Goal: Browse casually: Explore the website without a specific task or goal

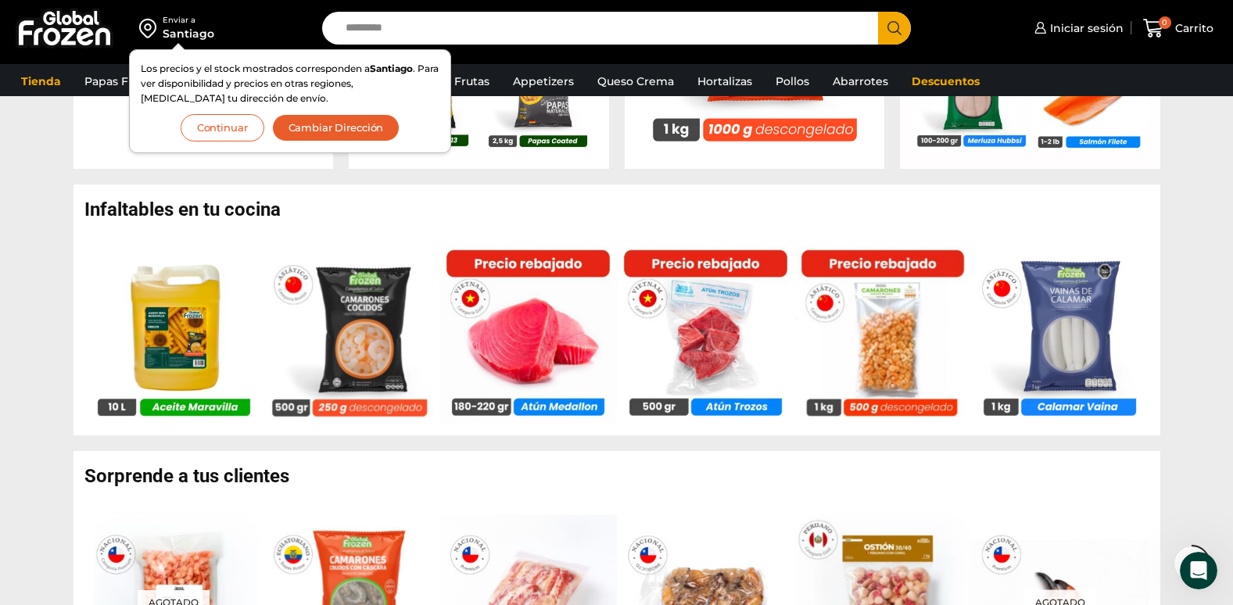
scroll to position [938, 0]
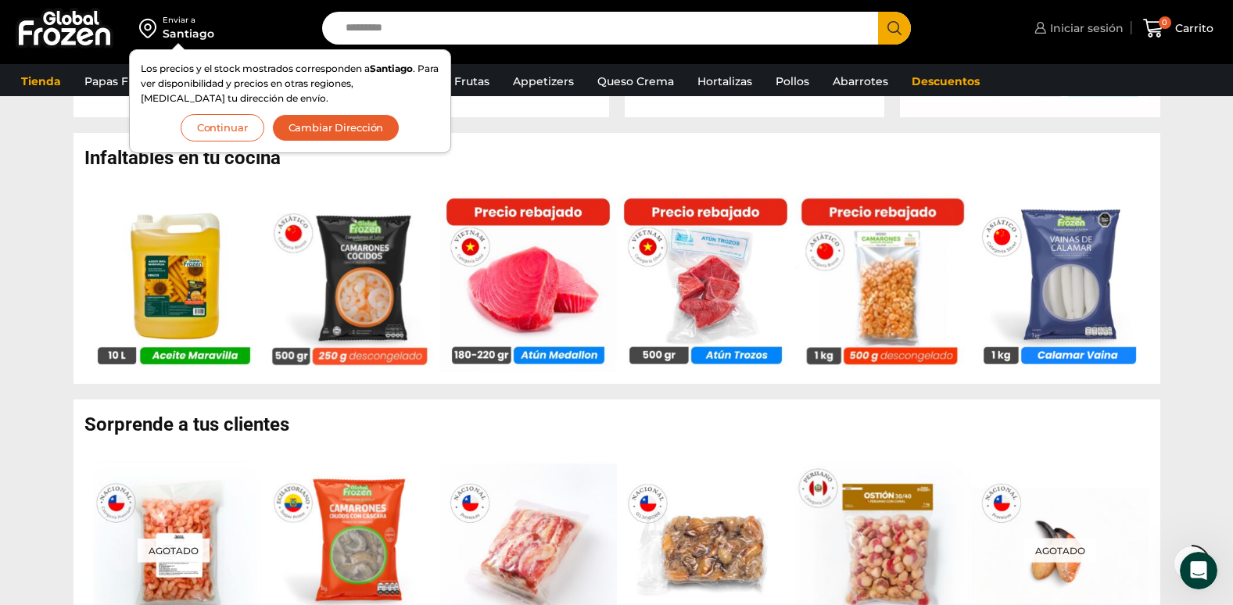
click at [1097, 23] on span "Iniciar sesión" at bounding box center [1084, 28] width 77 height 16
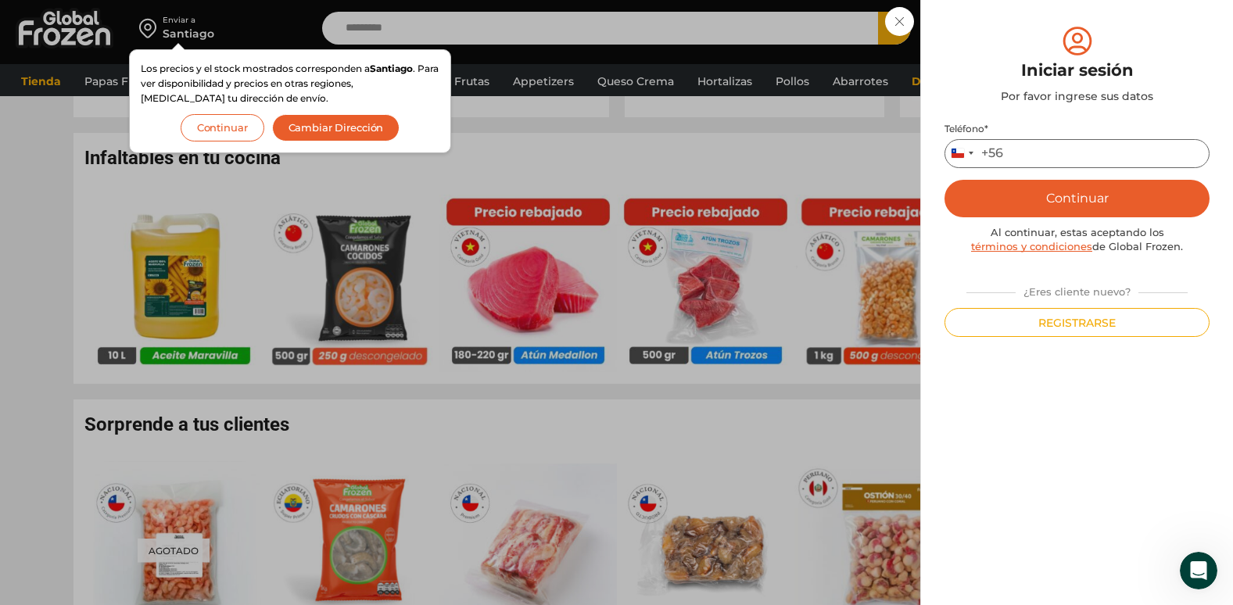
click at [1038, 160] on input "Teléfono *" at bounding box center [1077, 153] width 265 height 29
type input "*********"
click at [945, 180] on button "Continuar" at bounding box center [1077, 199] width 265 height 38
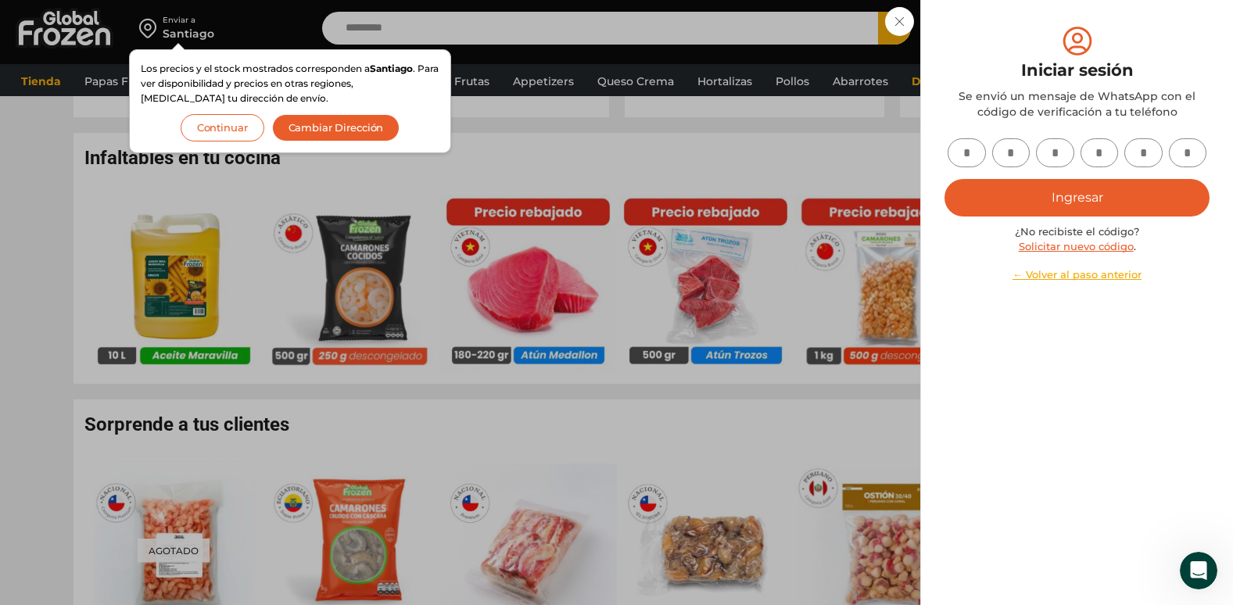
click at [970, 153] on input "text" at bounding box center [967, 152] width 38 height 29
click at [1031, 44] on div "Iniciar sesión Mi cuenta Login Register Iniciar sesión Por favor ingrese sus da…" at bounding box center [1077, 28] width 93 height 31
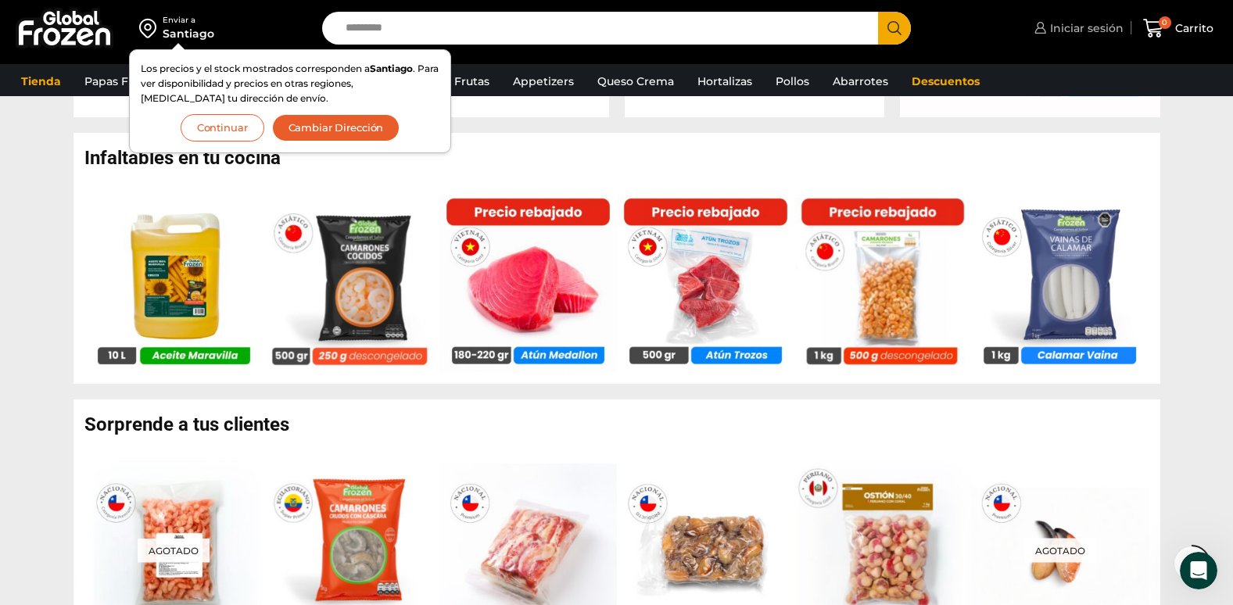
click at [1089, 33] on span "Iniciar sesión" at bounding box center [1084, 28] width 77 height 16
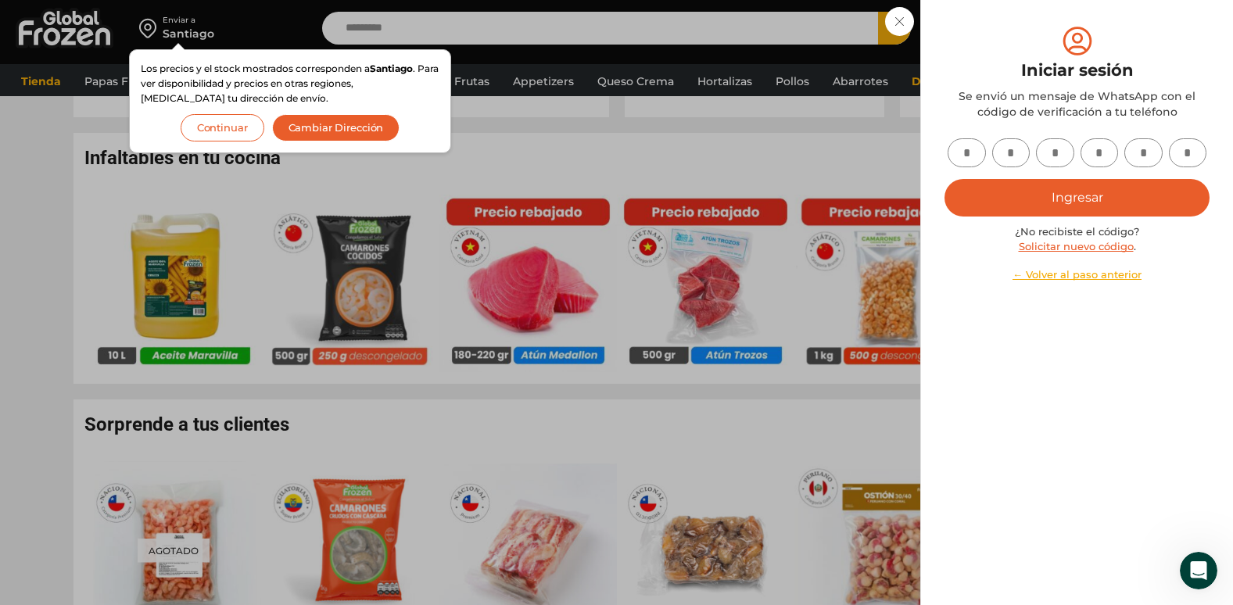
click at [1101, 248] on link "Solicitar nuevo código" at bounding box center [1076, 246] width 115 height 13
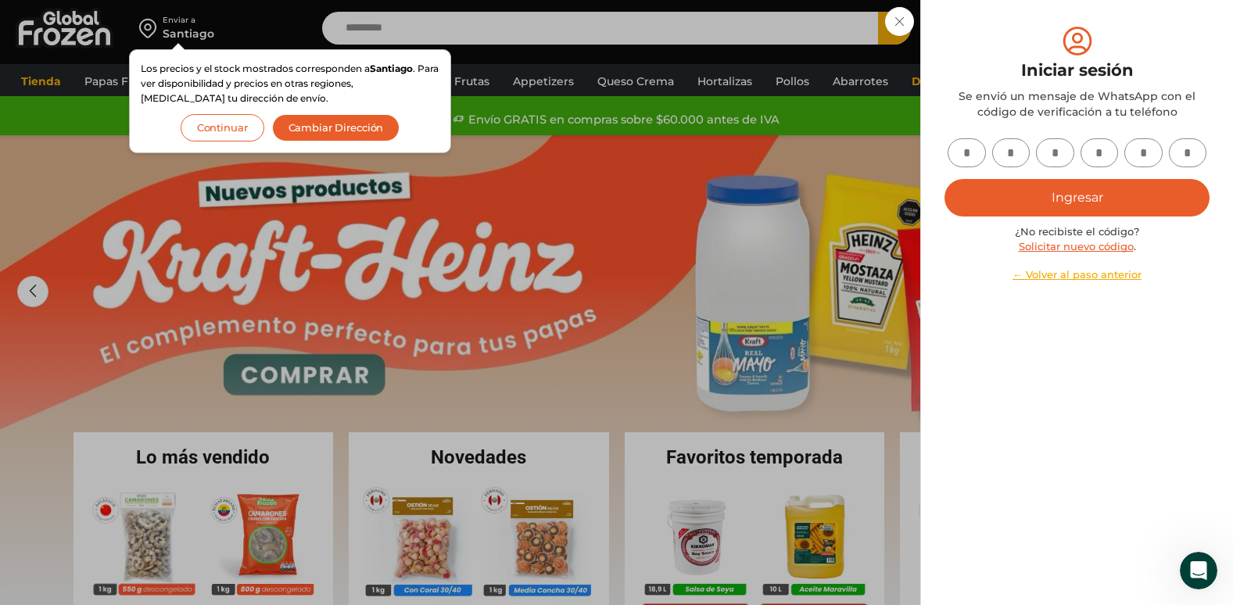
click at [1059, 275] on link "← Volver al paso anterior" at bounding box center [1077, 274] width 265 height 15
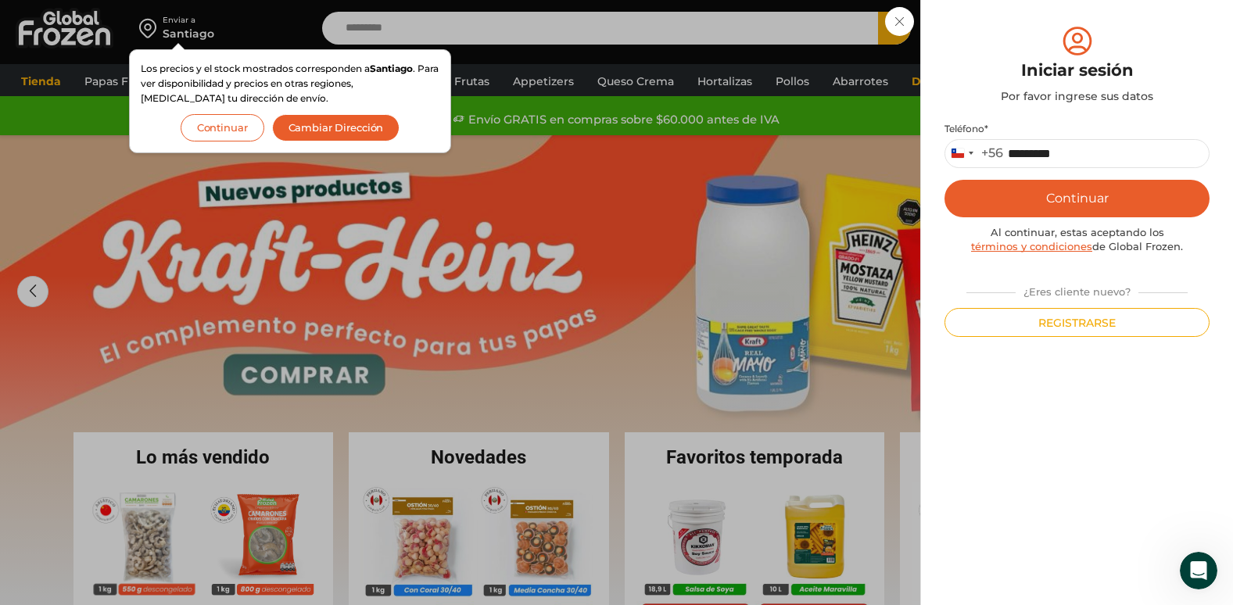
click at [1110, 203] on button "Continuar" at bounding box center [1077, 199] width 265 height 38
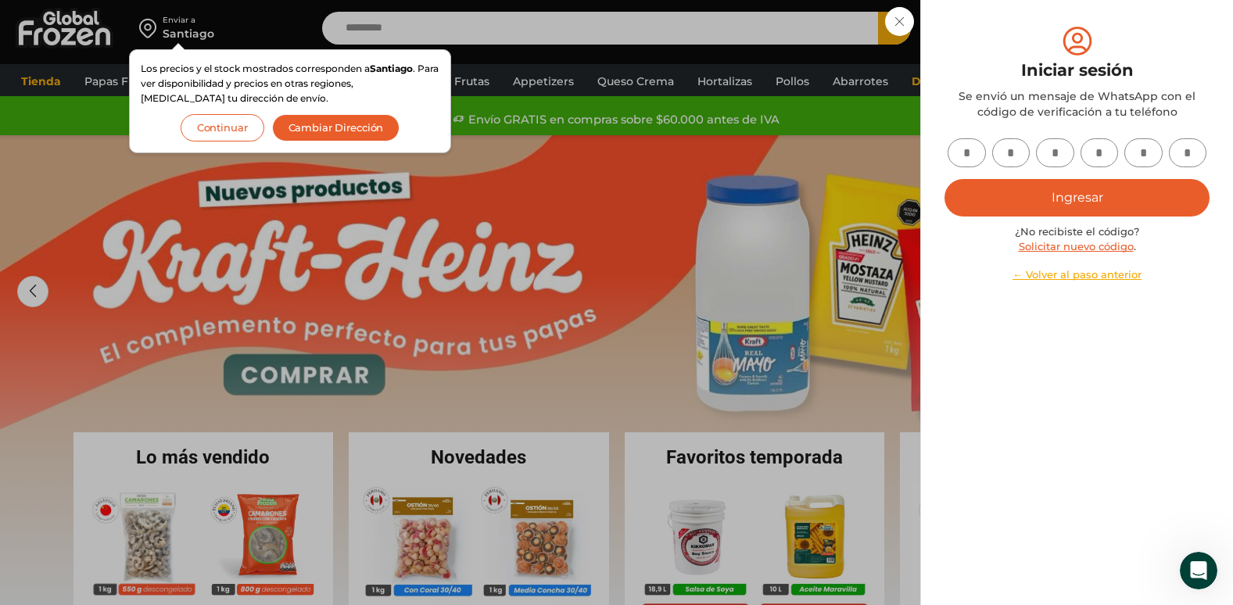
click at [980, 156] on input "text" at bounding box center [967, 152] width 38 height 29
click at [375, 124] on button "Cambiar Dirección" at bounding box center [336, 127] width 128 height 27
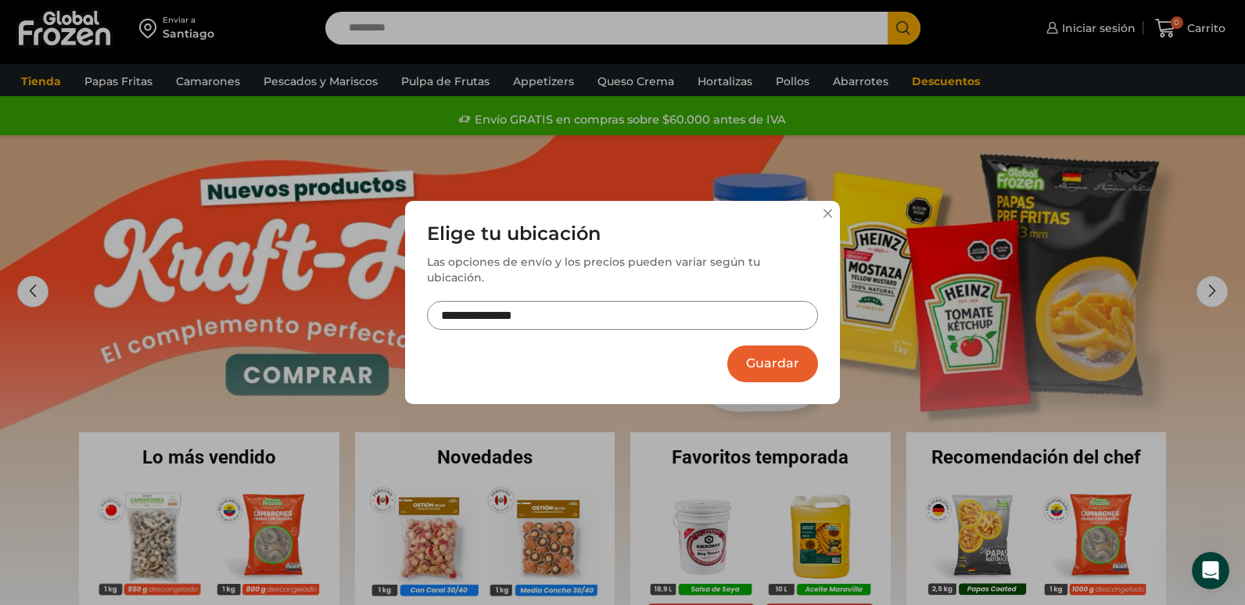
click at [744, 368] on button "Guardar" at bounding box center [772, 364] width 91 height 37
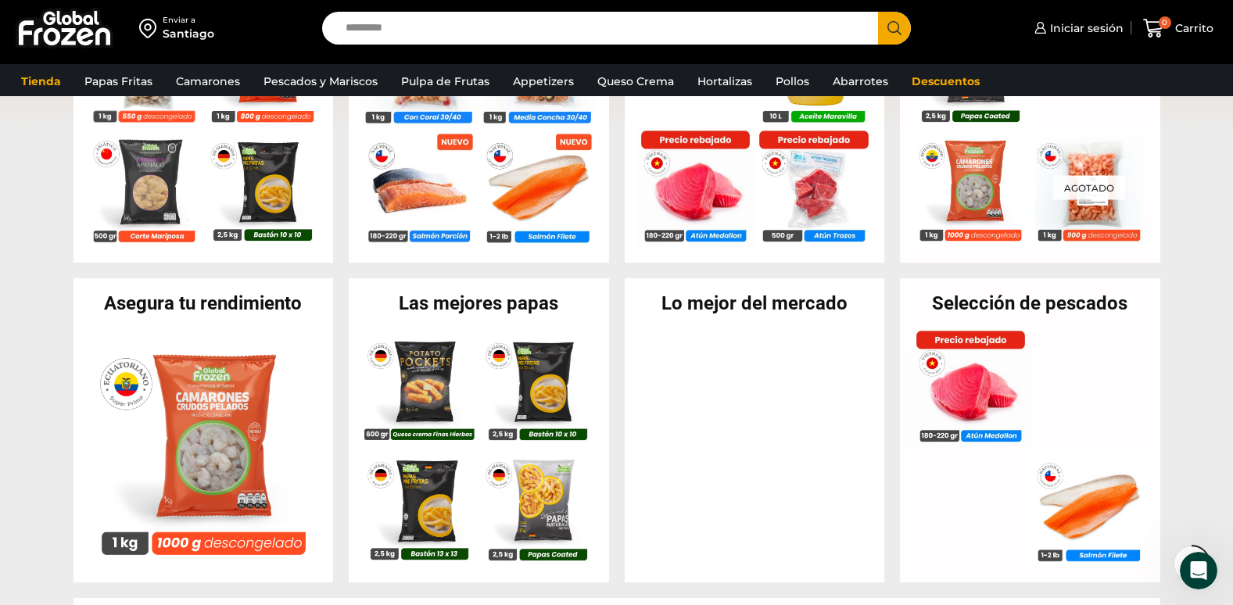
scroll to position [547, 0]
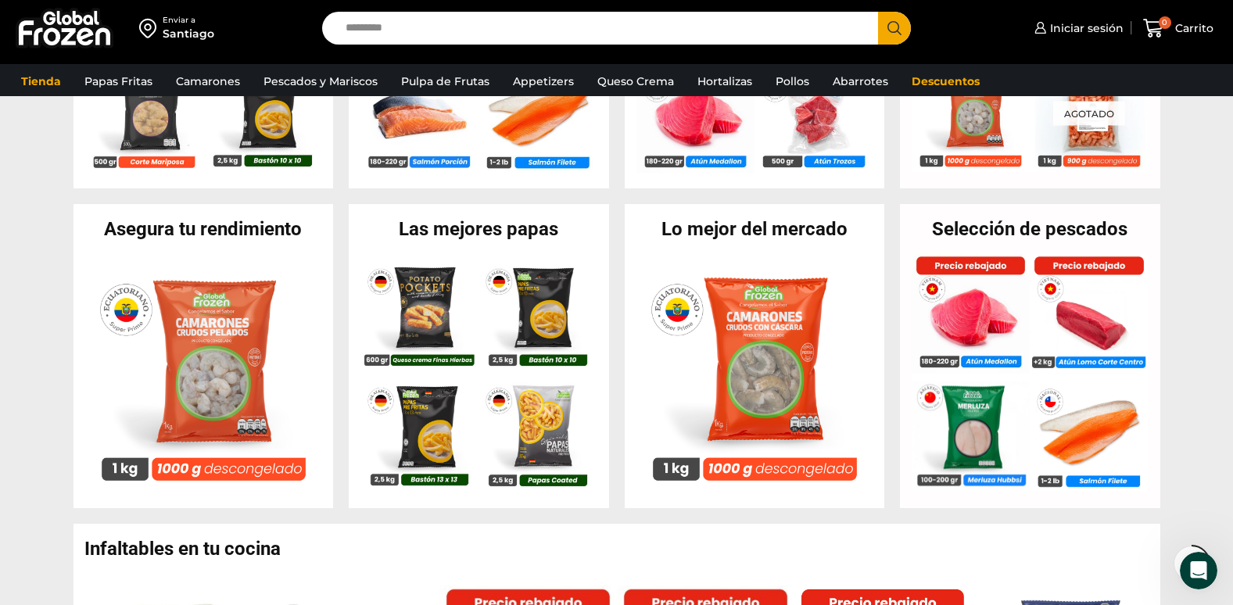
click at [1175, 314] on section "Asegura tu rendimiento En stock Camarón 71/90 Crudo Pelado sin Vena – Super Pri…" at bounding box center [616, 356] width 1233 height 304
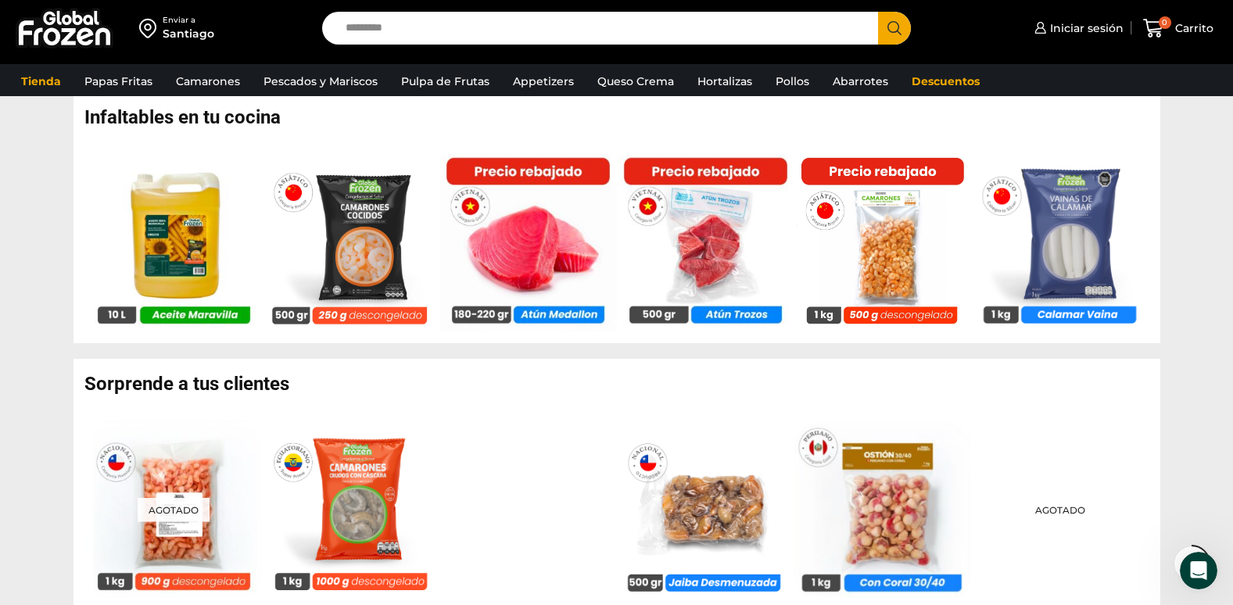
scroll to position [1017, 0]
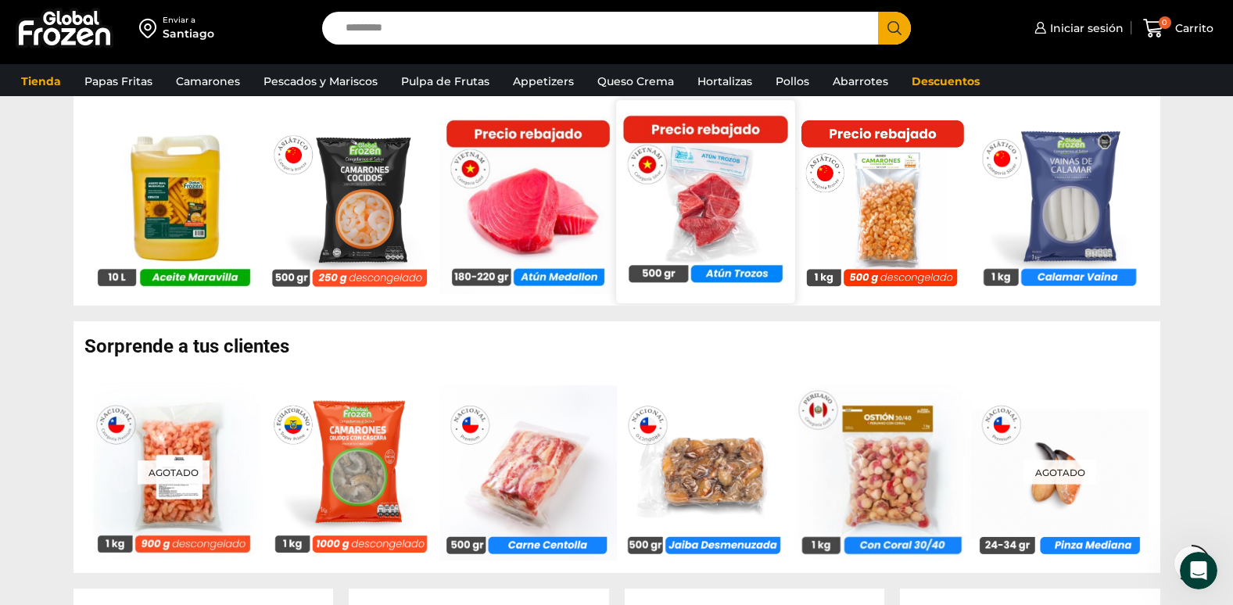
click at [743, 224] on img at bounding box center [705, 201] width 178 height 178
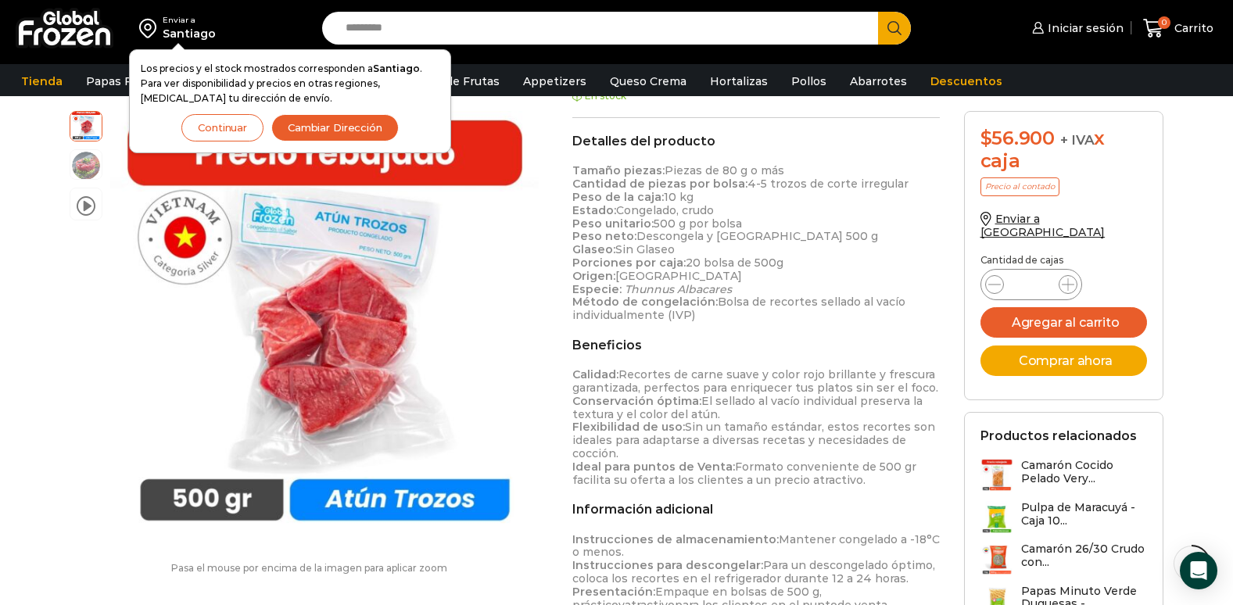
scroll to position [470, 0]
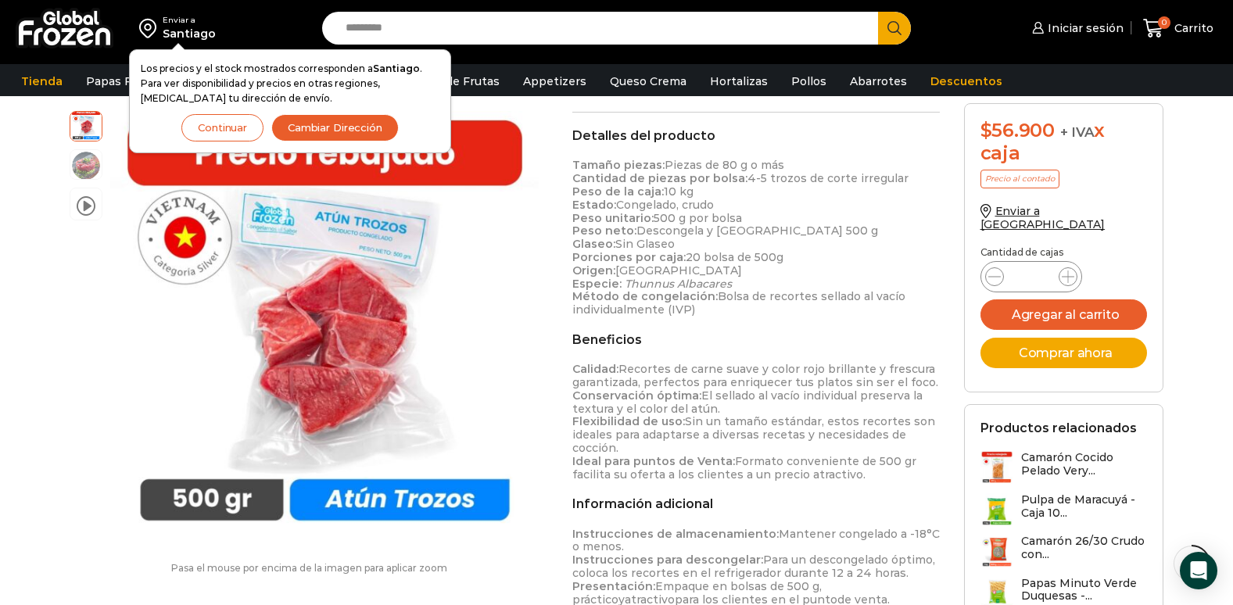
click at [13, 383] on div "Enviar a [GEOGRAPHIC_DATA] Los precios y el stock mostrados corresponden a [GEO…" at bounding box center [616, 547] width 1233 height 2034
click at [246, 138] on button "Continuar" at bounding box center [222, 127] width 82 height 27
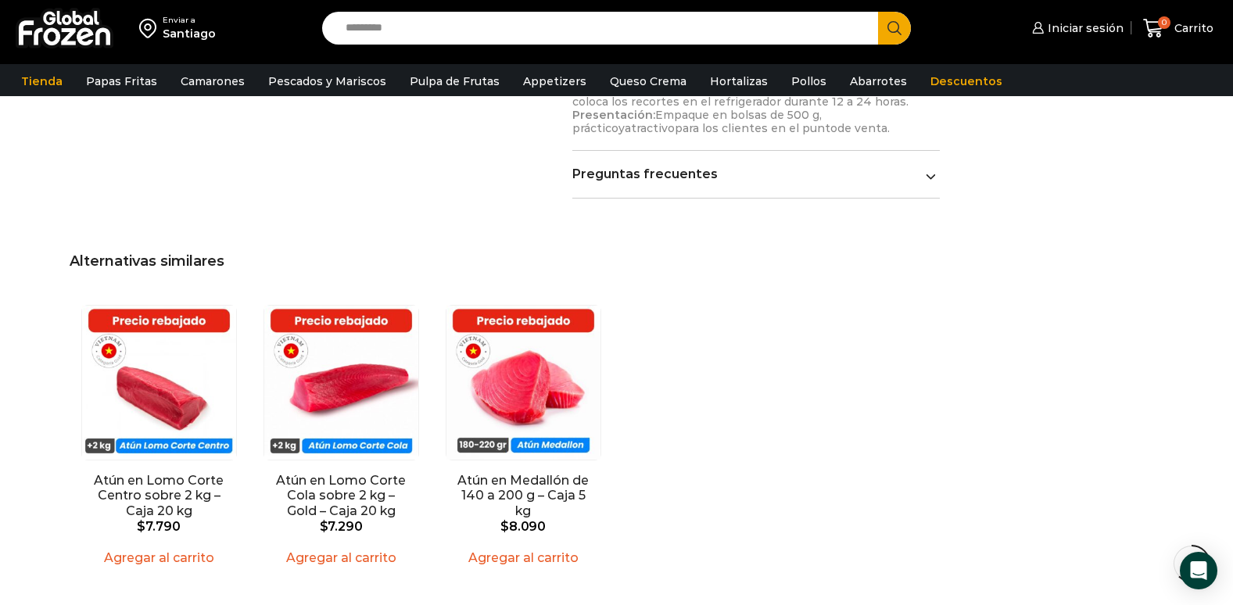
scroll to position [939, 0]
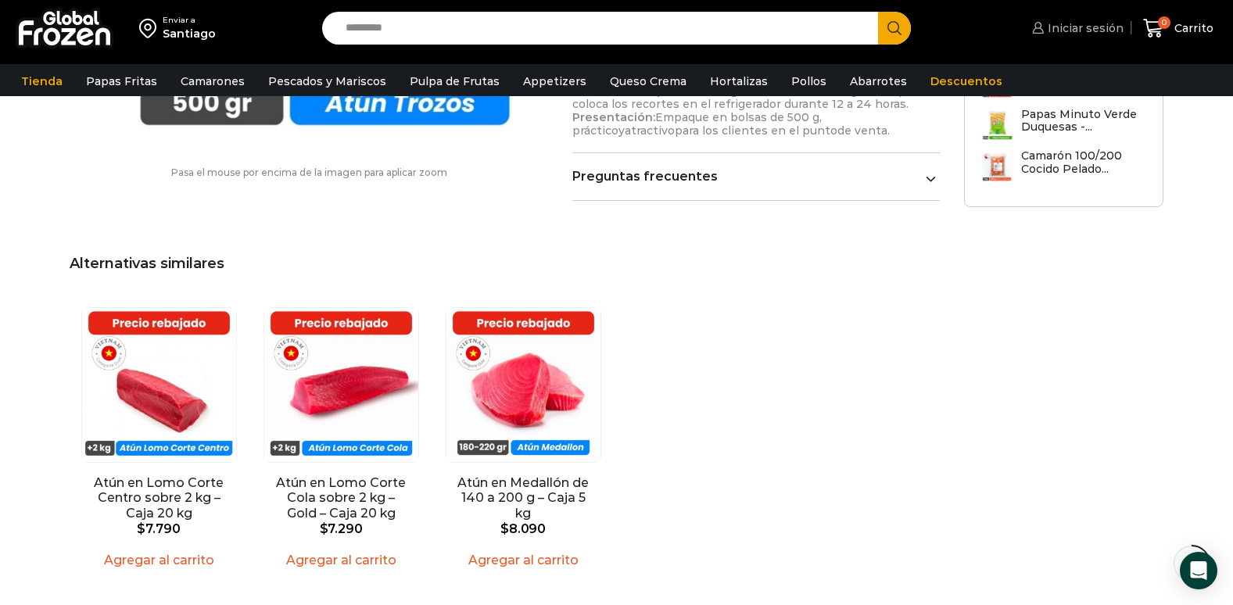
click at [1081, 29] on span "Iniciar sesión" at bounding box center [1084, 28] width 80 height 16
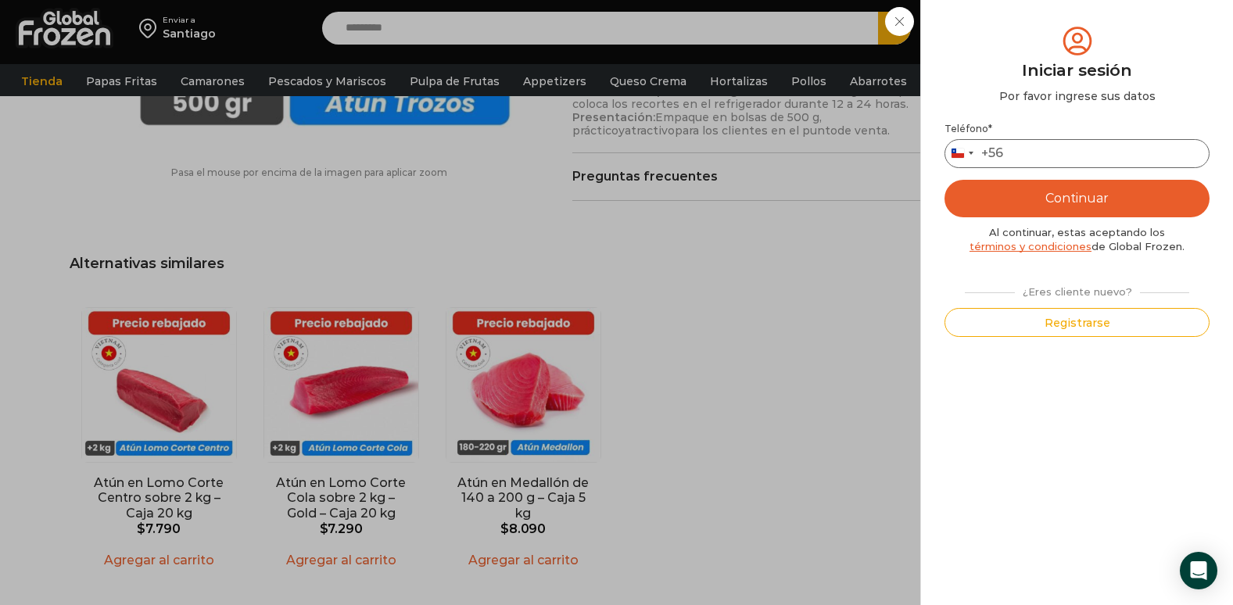
click at [1028, 163] on input "Teléfono *" at bounding box center [1077, 153] width 265 height 29
click at [1060, 154] on input "Teléfono *" at bounding box center [1077, 153] width 265 height 29
click at [1081, 158] on input "Teléfono *" at bounding box center [1077, 153] width 265 height 29
type input "*********"
click at [945, 180] on button "Continuar" at bounding box center [1077, 199] width 265 height 38
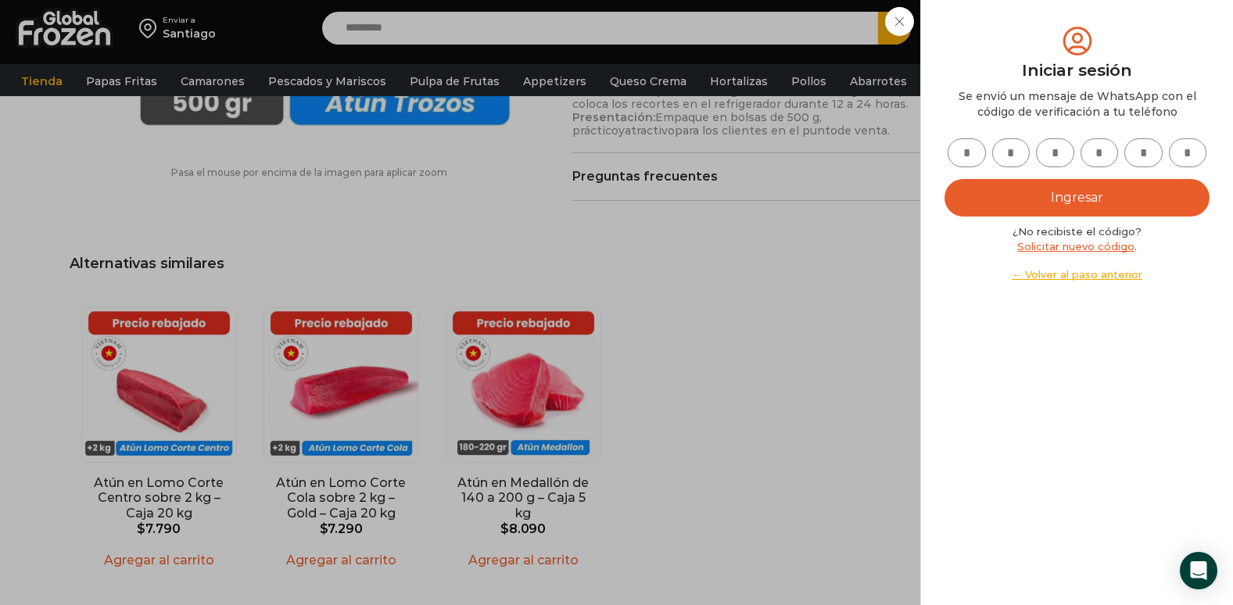
click at [977, 149] on input "text" at bounding box center [967, 152] width 38 height 29
type input "*"
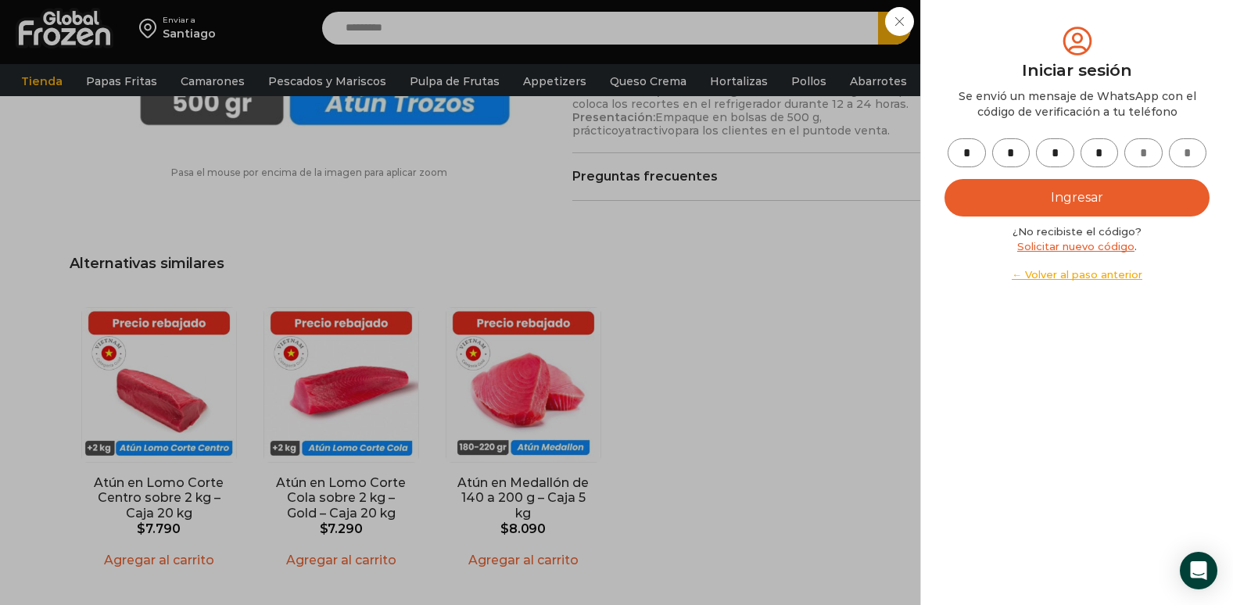
type input "*"
click at [945, 179] on button "Ingresar" at bounding box center [1077, 198] width 265 height 38
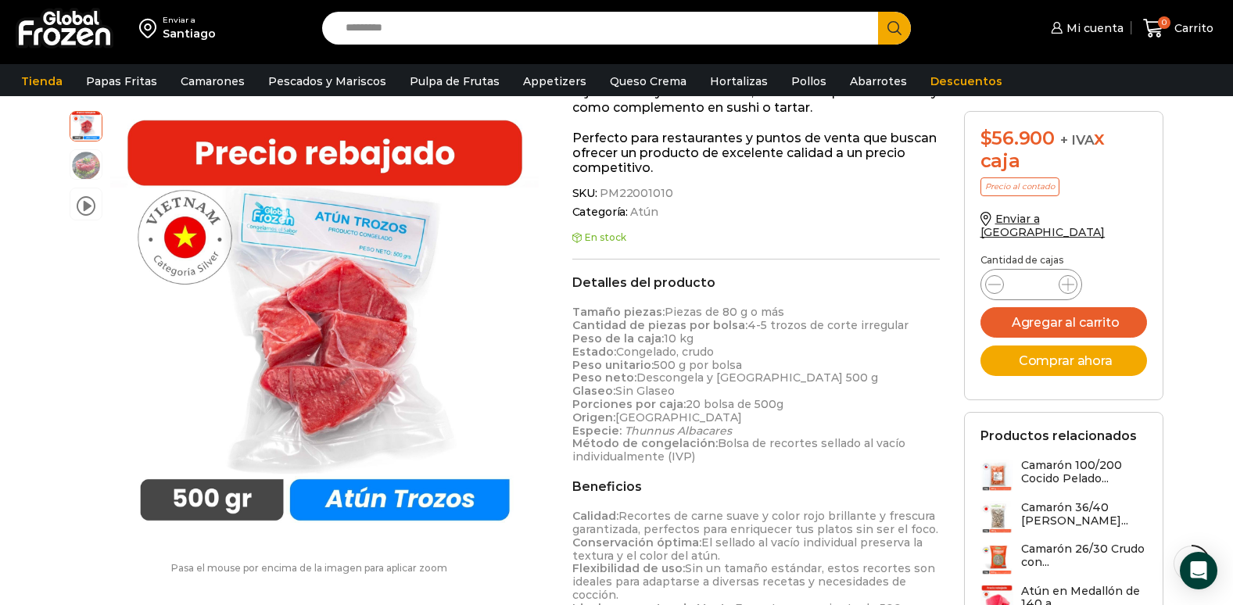
scroll to position [306, 0]
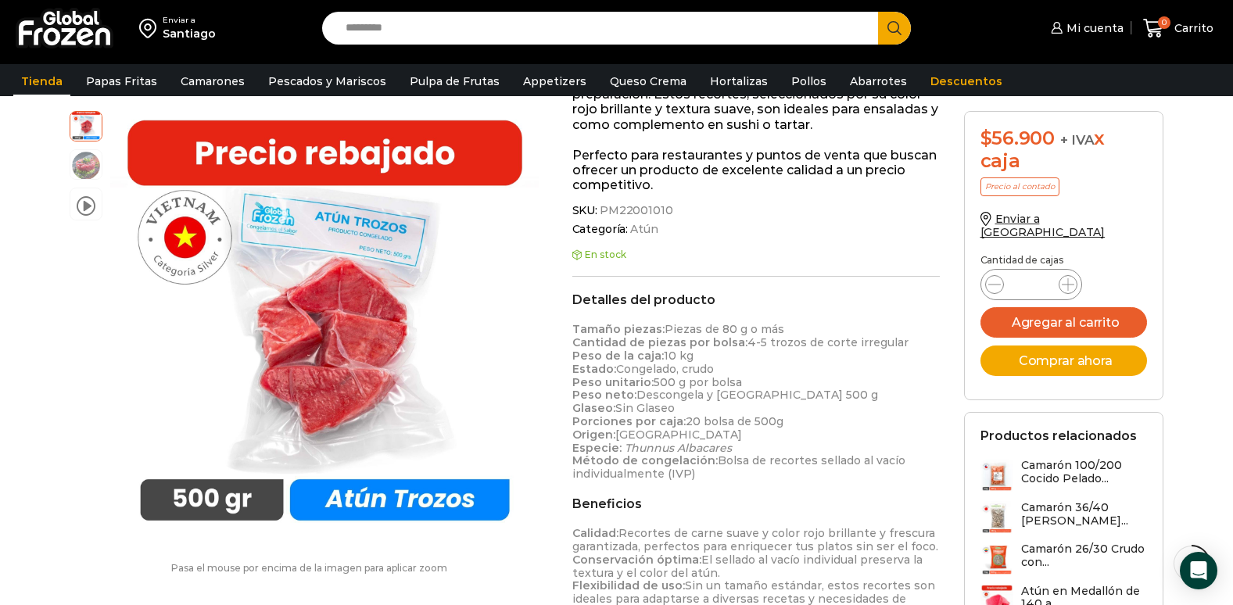
click at [40, 75] on link "Tienda" at bounding box center [41, 81] width 57 height 30
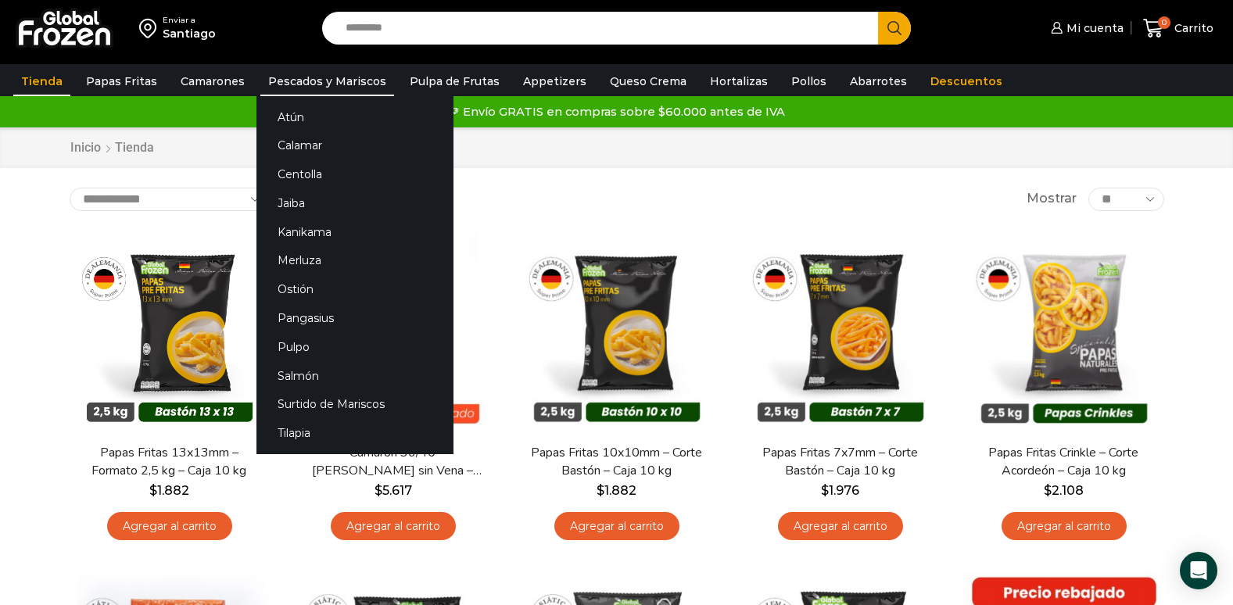
click at [311, 82] on link "Pescados y Mariscos" at bounding box center [327, 81] width 134 height 30
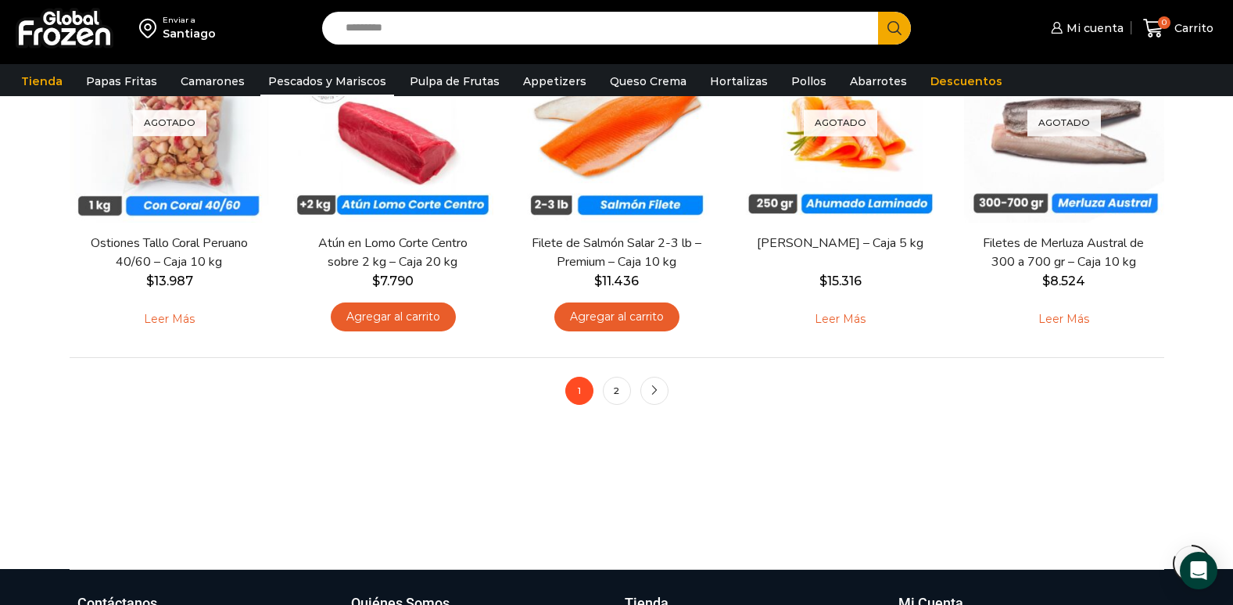
scroll to position [1251, 0]
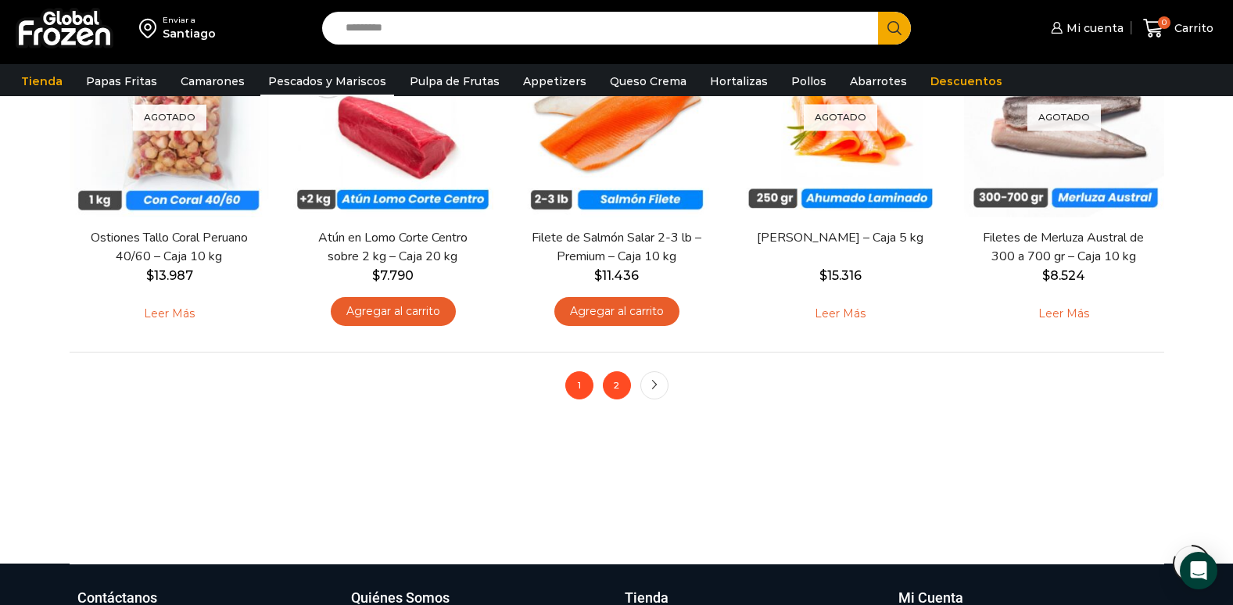
click at [619, 385] on link "2" at bounding box center [617, 385] width 28 height 28
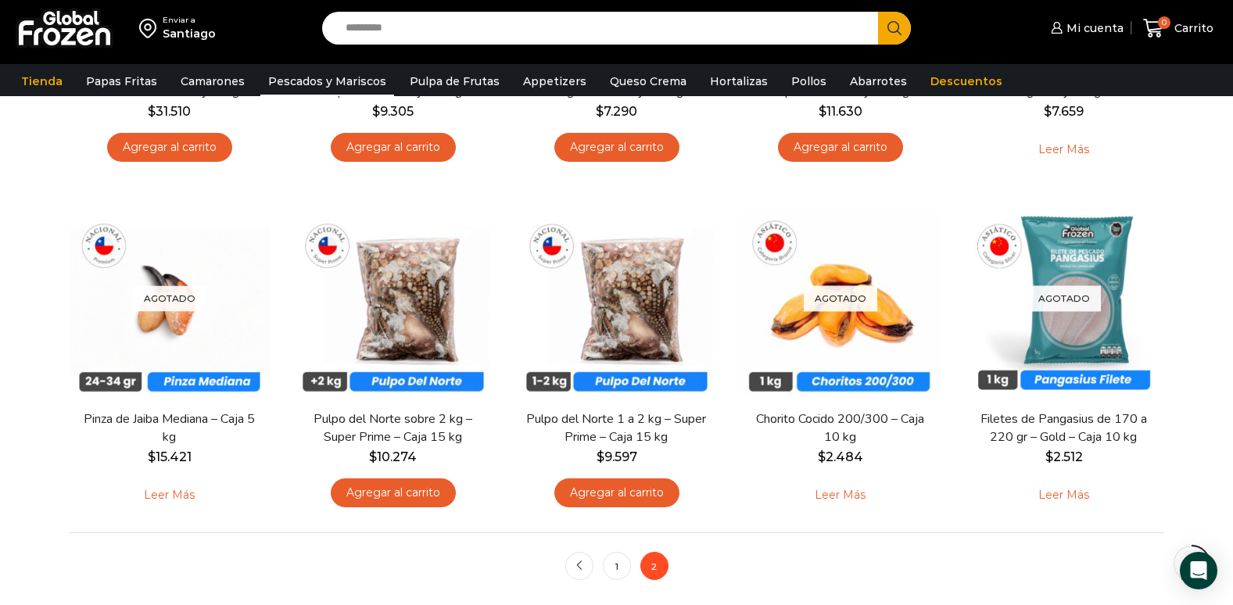
scroll to position [782, 0]
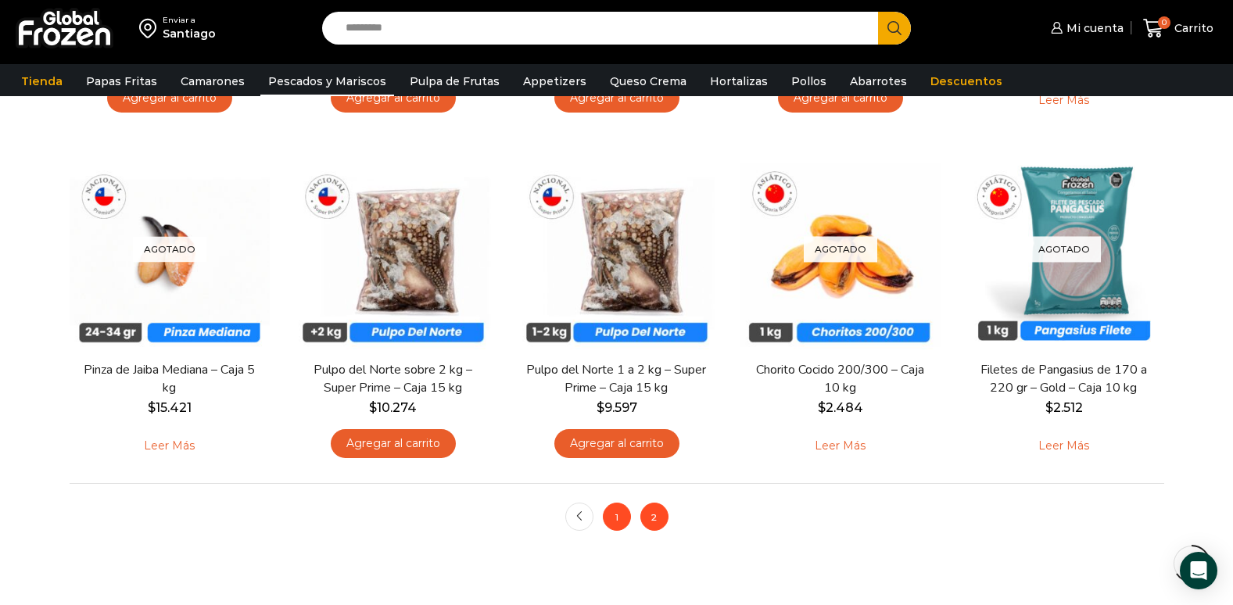
click at [612, 518] on link "1" at bounding box center [617, 517] width 28 height 28
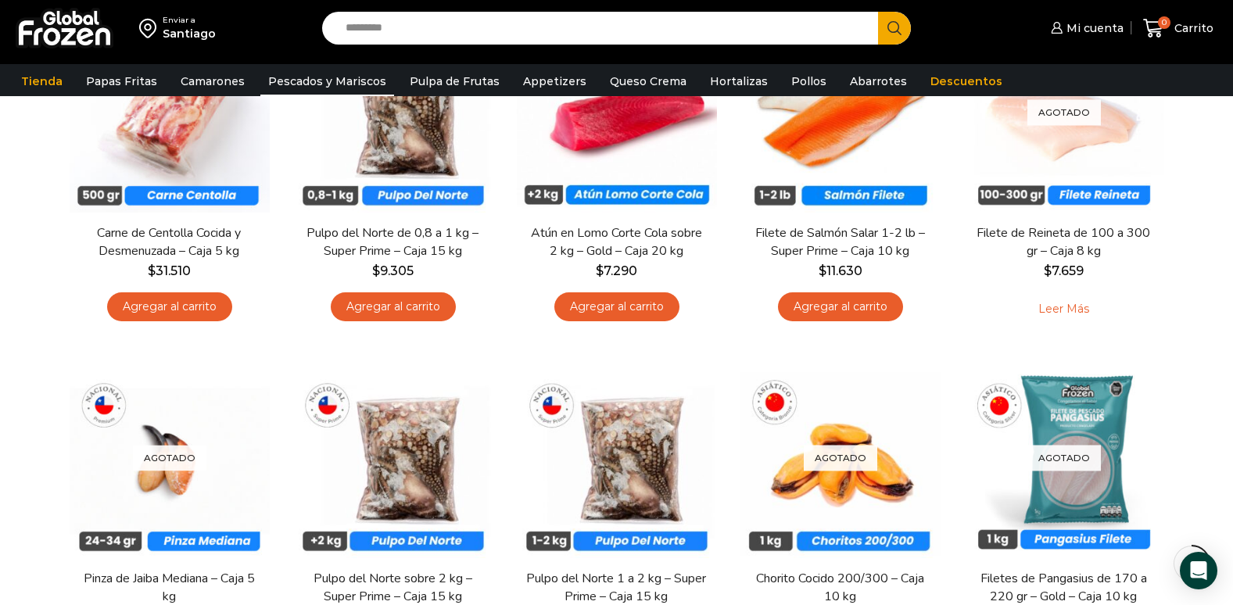
scroll to position [499, 0]
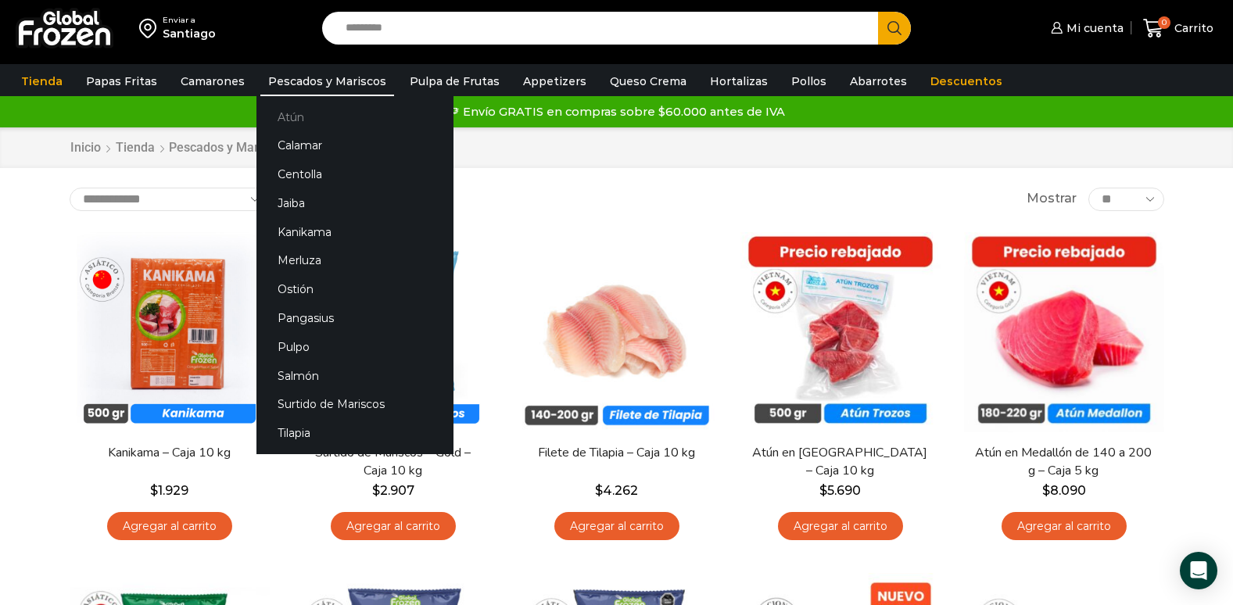
click at [307, 123] on link "Atún" at bounding box center [354, 116] width 197 height 29
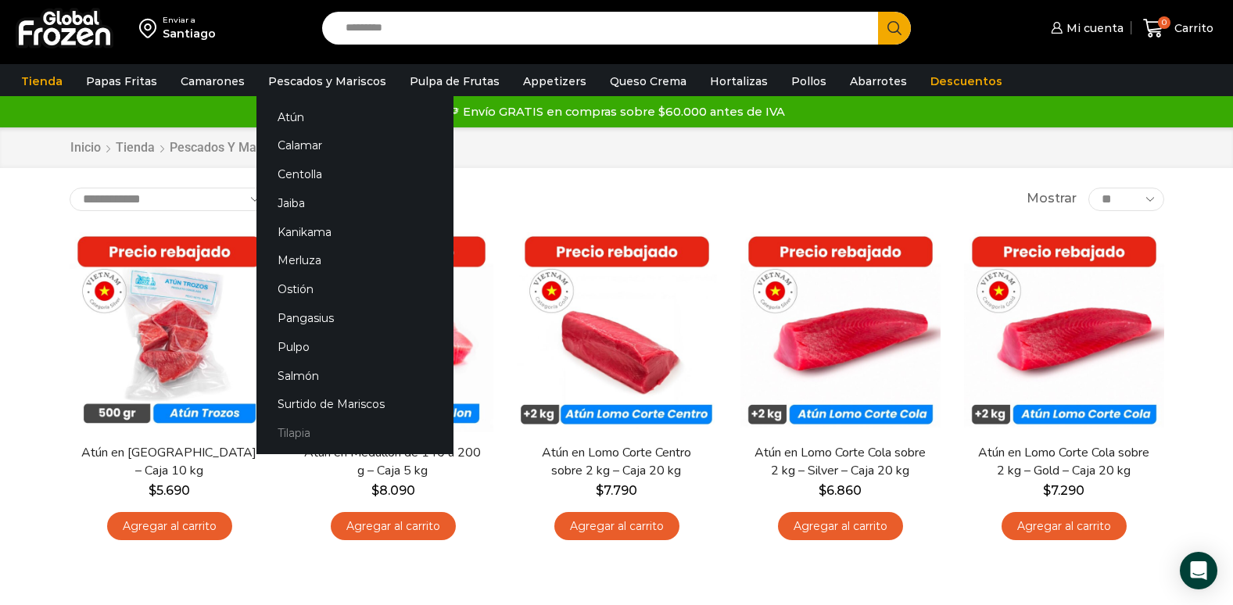
click at [307, 436] on link "Tilapia" at bounding box center [354, 433] width 197 height 29
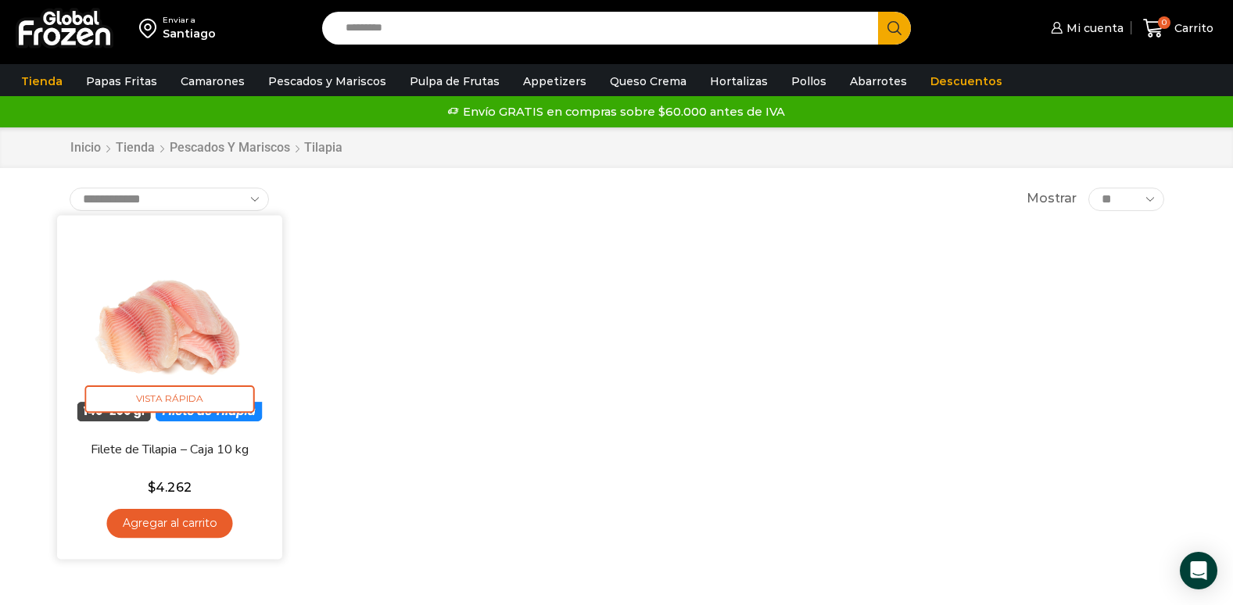
click at [163, 317] on img at bounding box center [170, 328] width 202 height 202
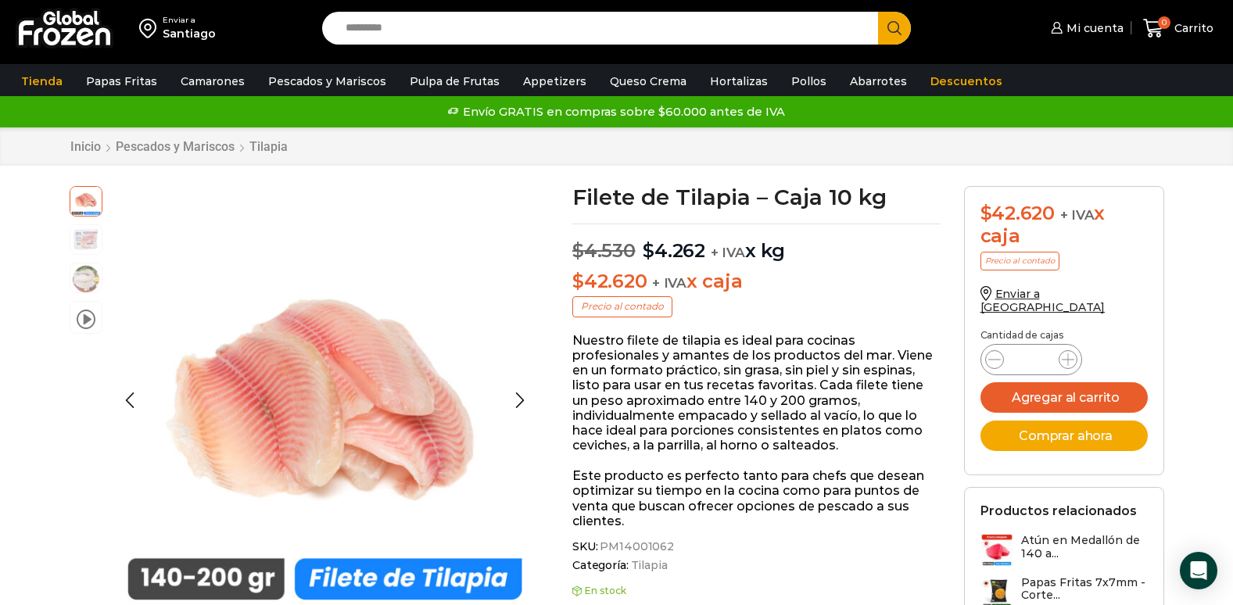
click at [85, 236] on img at bounding box center [85, 238] width 31 height 31
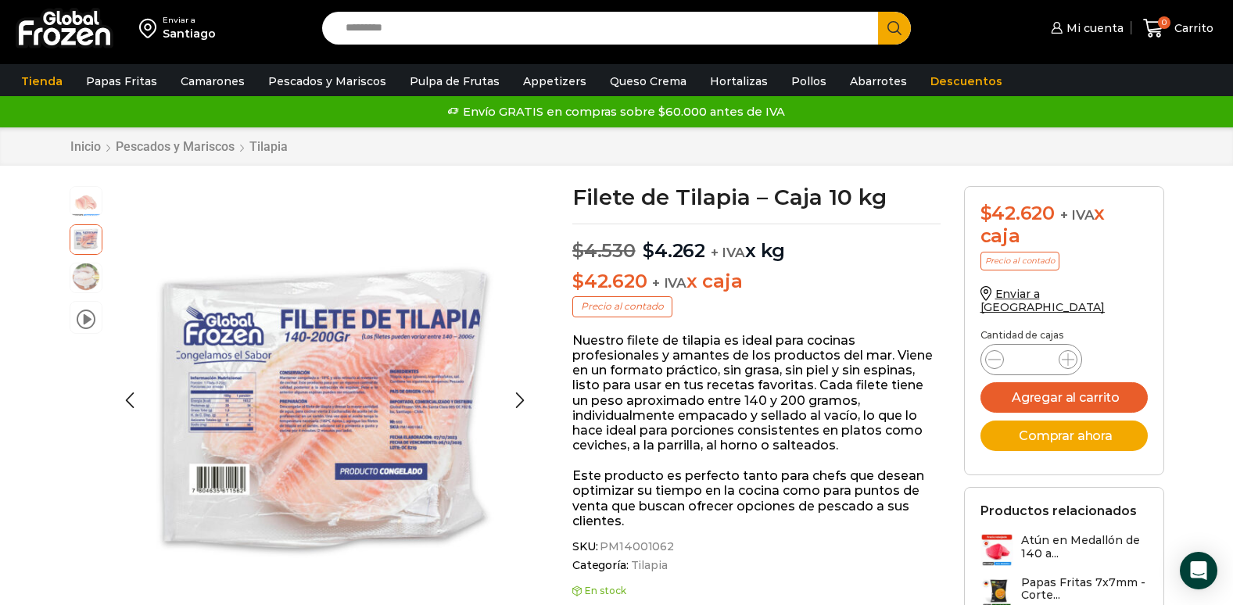
click at [84, 278] on img at bounding box center [85, 276] width 31 height 31
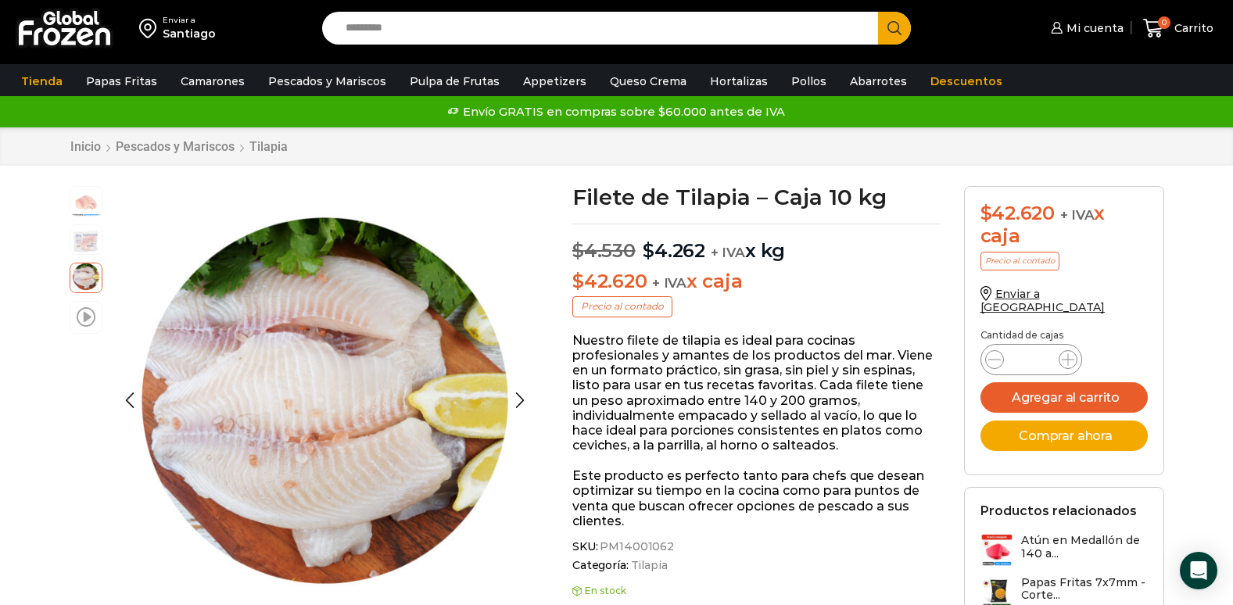
click at [89, 322] on span at bounding box center [86, 316] width 19 height 21
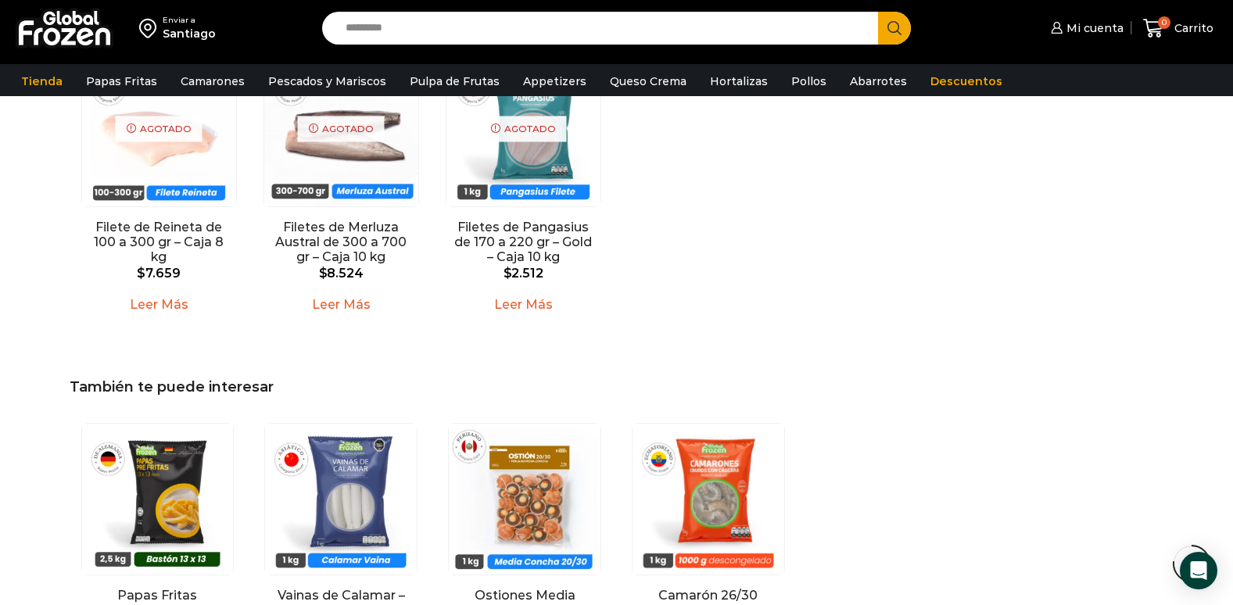
scroll to position [1408, 0]
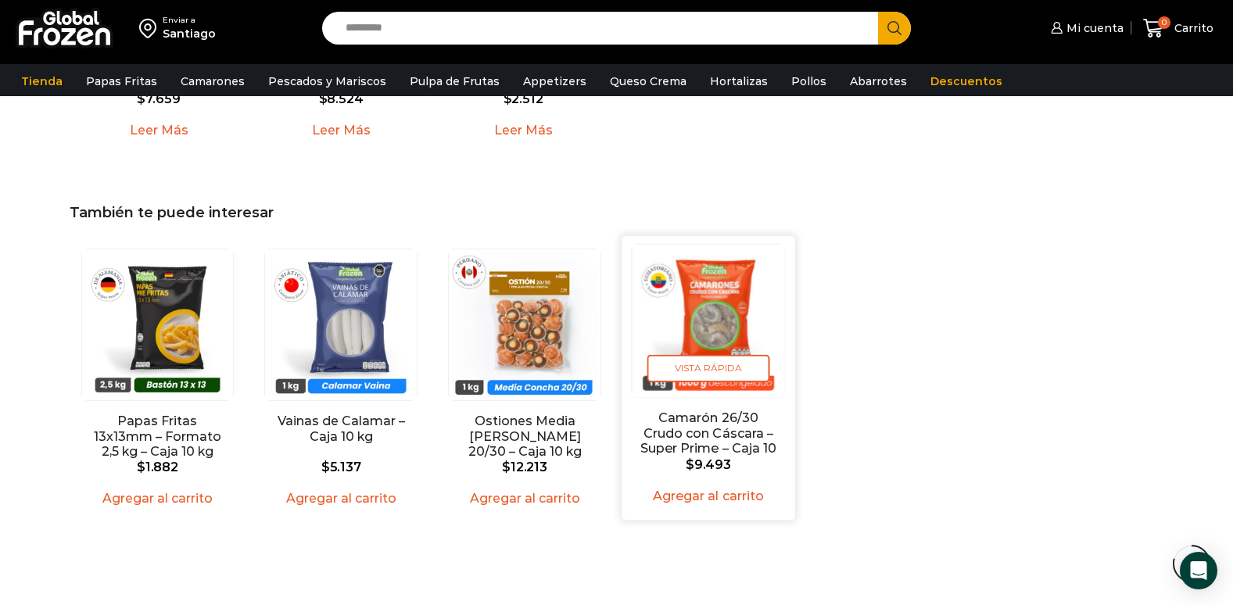
click at [726, 305] on img "4 / 4" at bounding box center [708, 320] width 152 height 152
click at [690, 359] on span "Vista Rápida" at bounding box center [708, 367] width 122 height 27
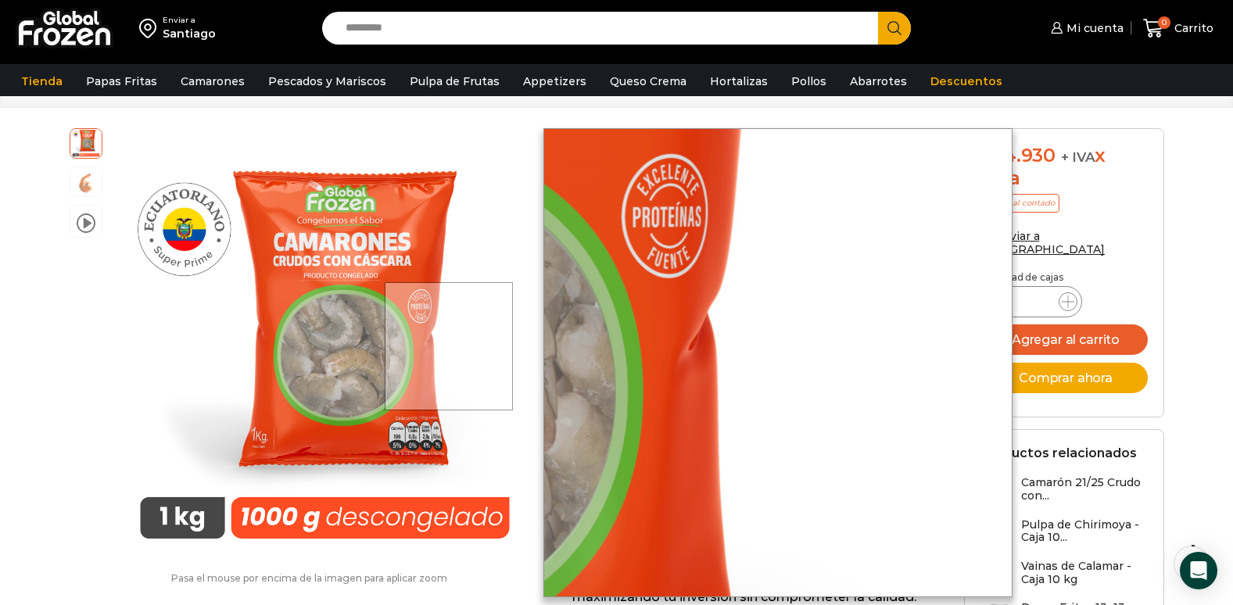
scroll to position [80, 0]
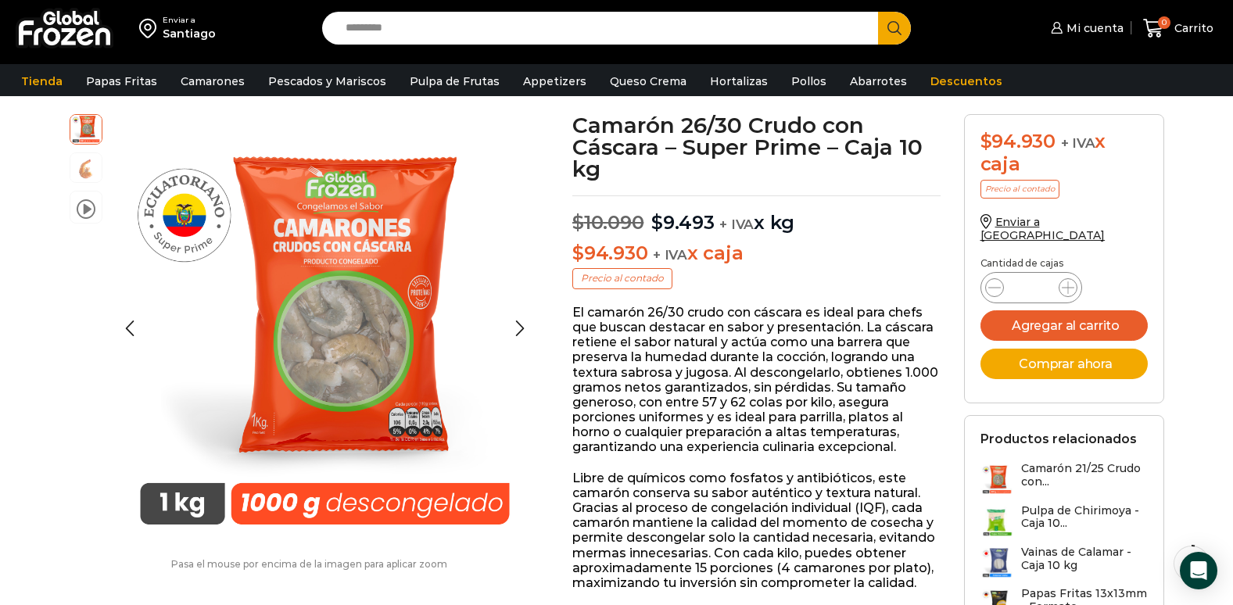
click at [86, 360] on div "video" at bounding box center [90, 328] width 41 height 429
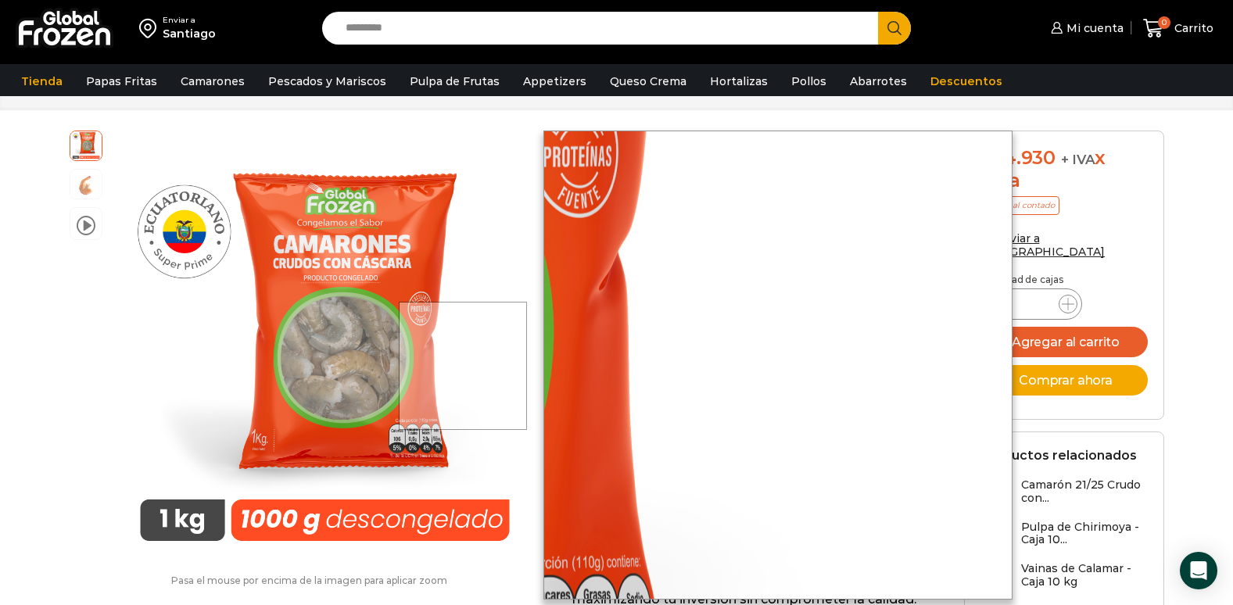
scroll to position [0, 0]
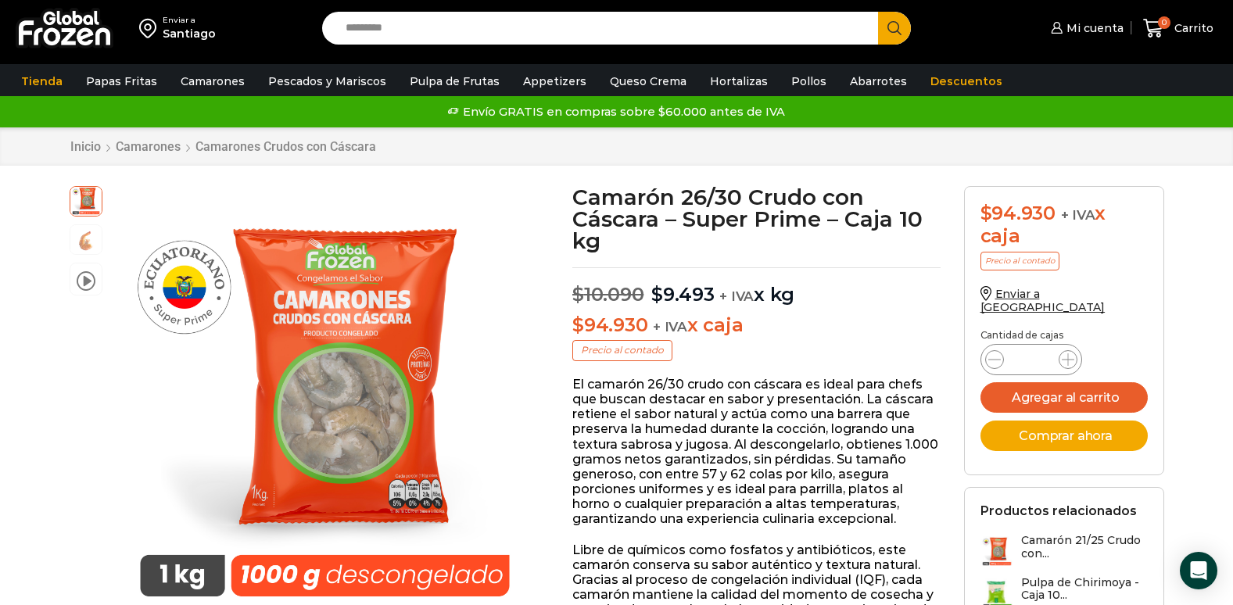
click at [54, 29] on img at bounding box center [65, 28] width 98 height 41
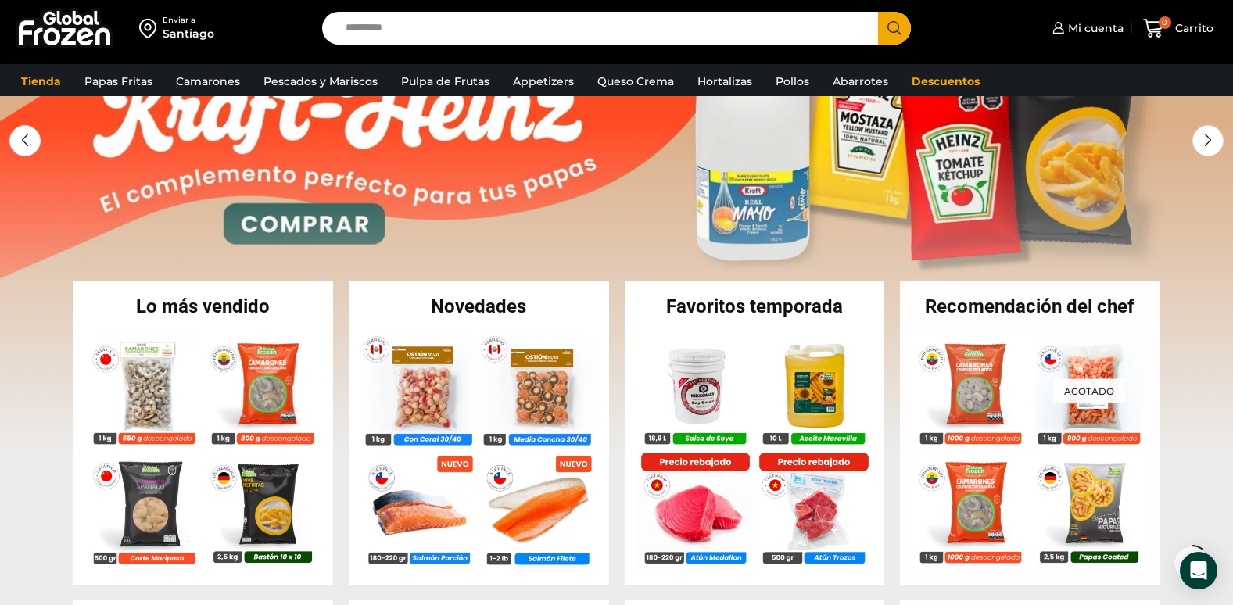
scroll to position [235, 0]
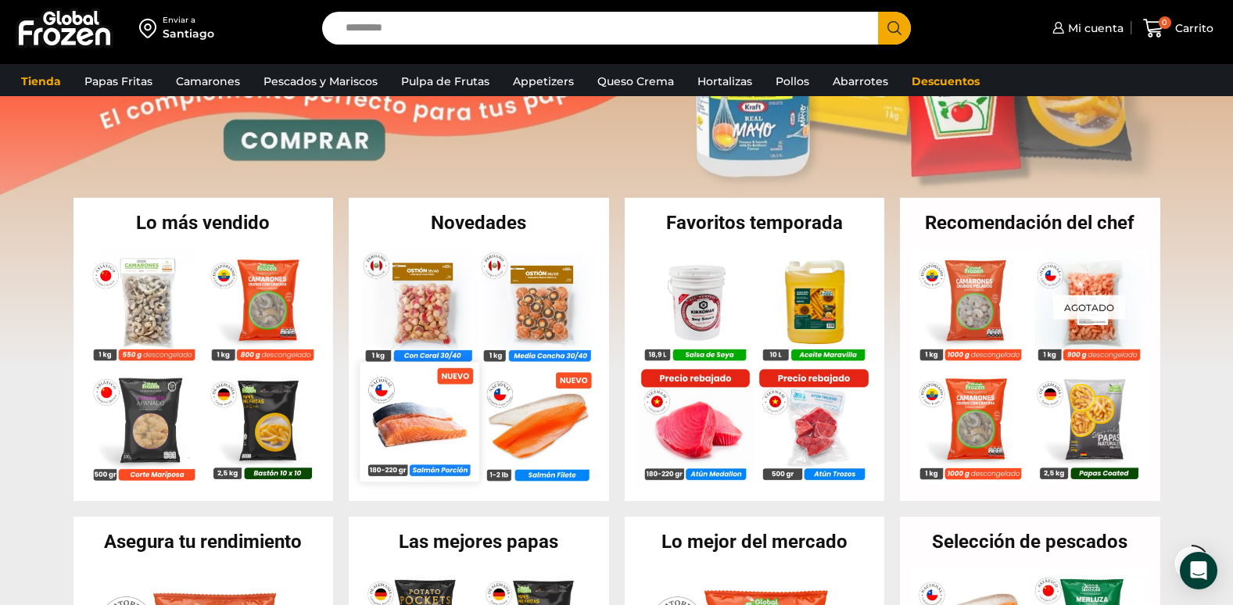
click at [425, 429] on img at bounding box center [419, 421] width 119 height 119
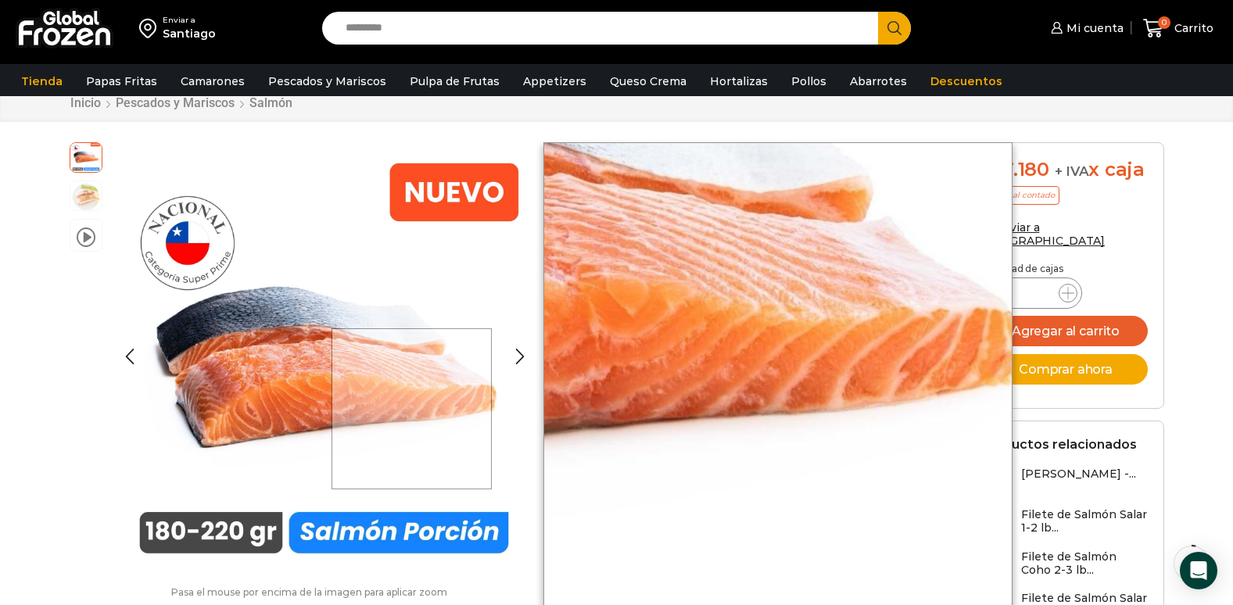
scroll to position [79, 0]
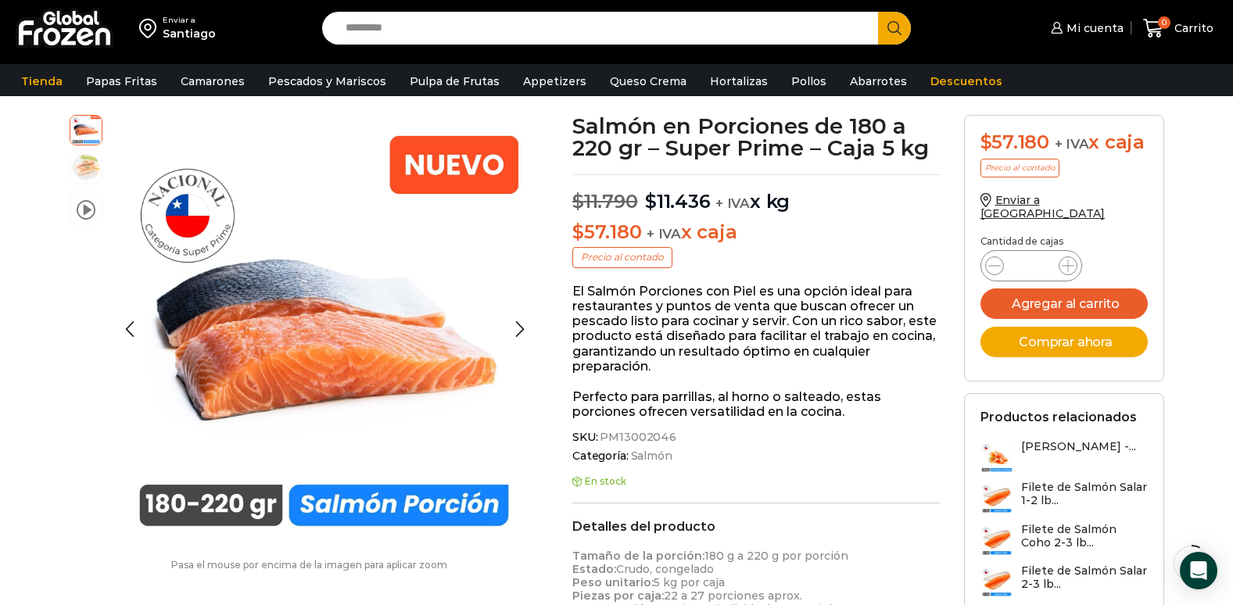
click at [81, 165] on img at bounding box center [85, 167] width 31 height 31
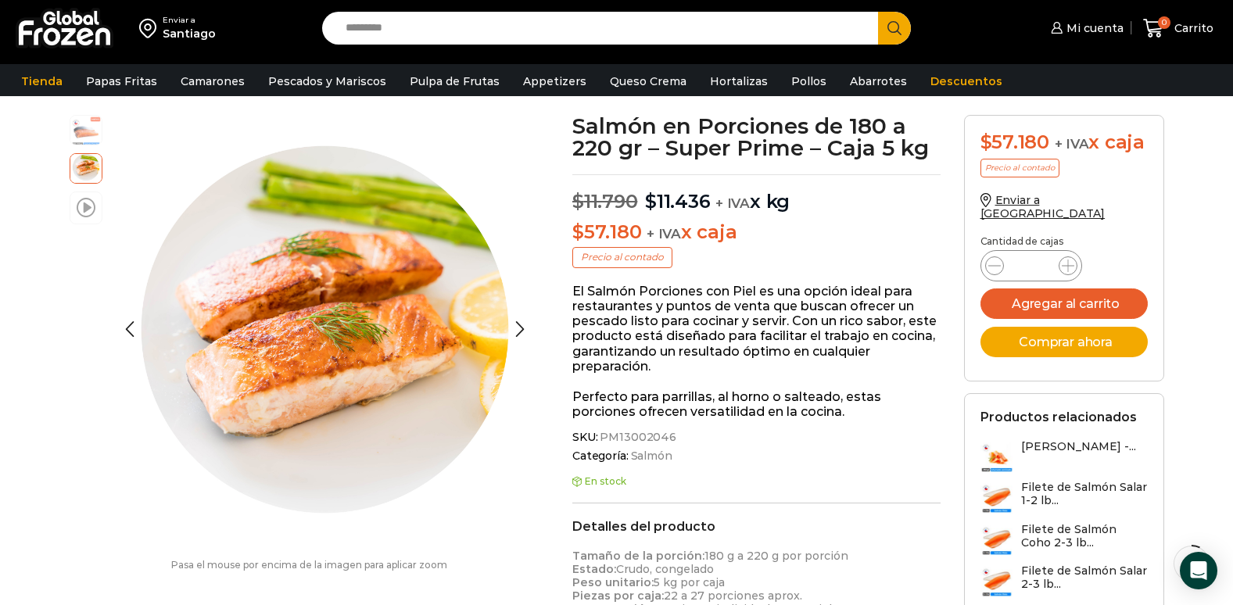
click at [77, 208] on span at bounding box center [86, 206] width 19 height 21
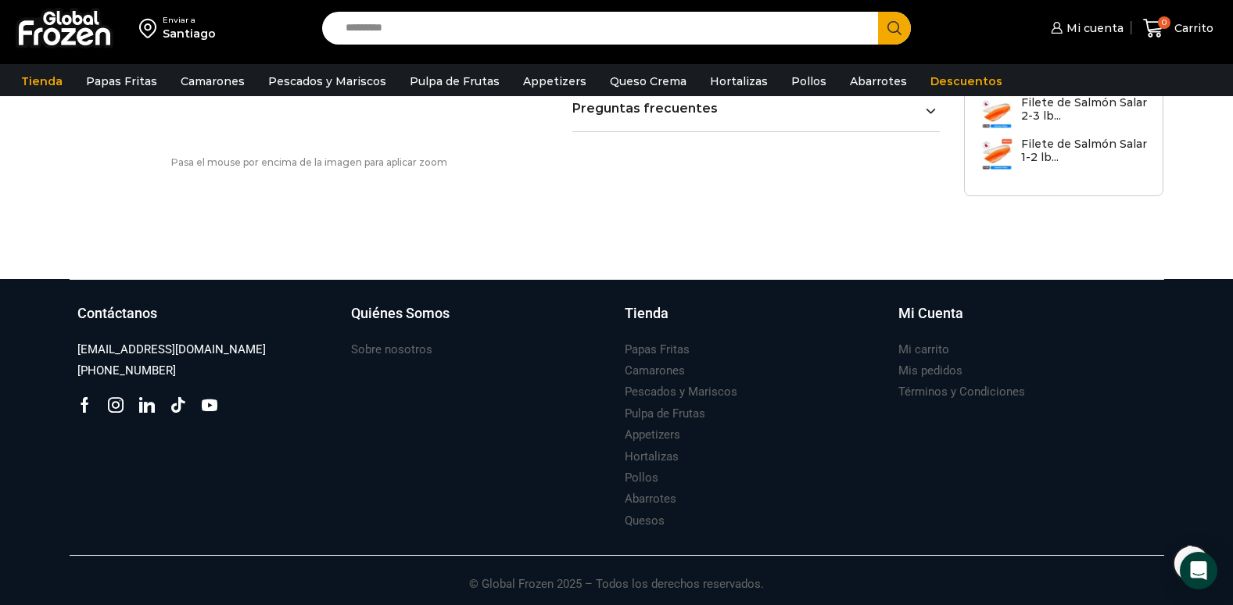
scroll to position [1056, 0]
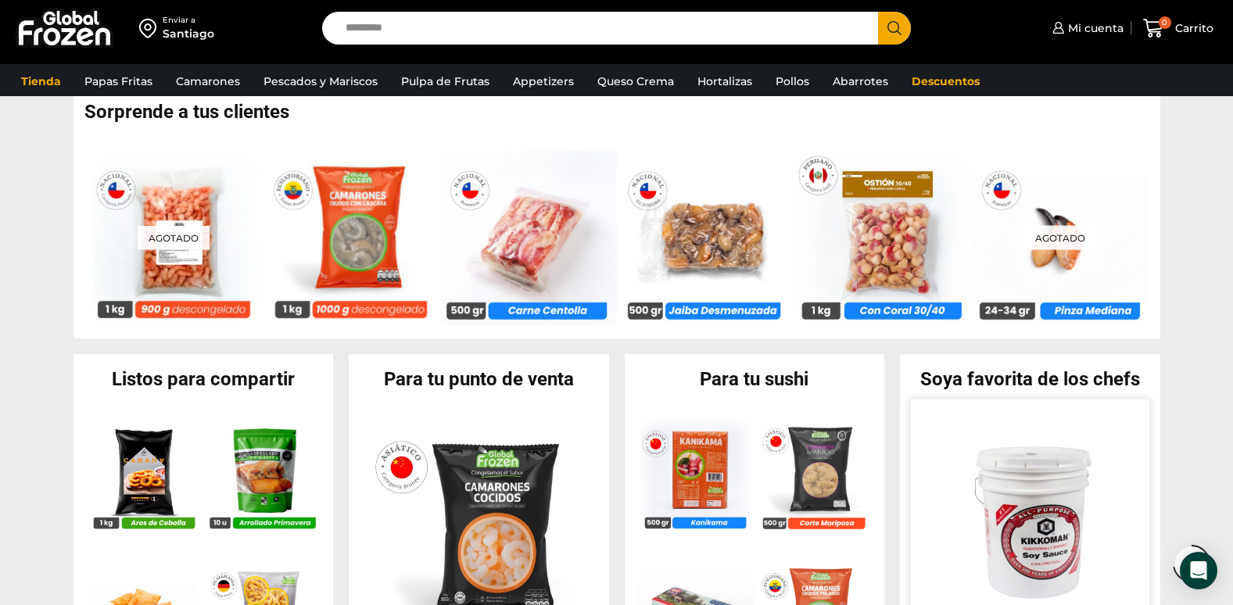
scroll to position [1173, 0]
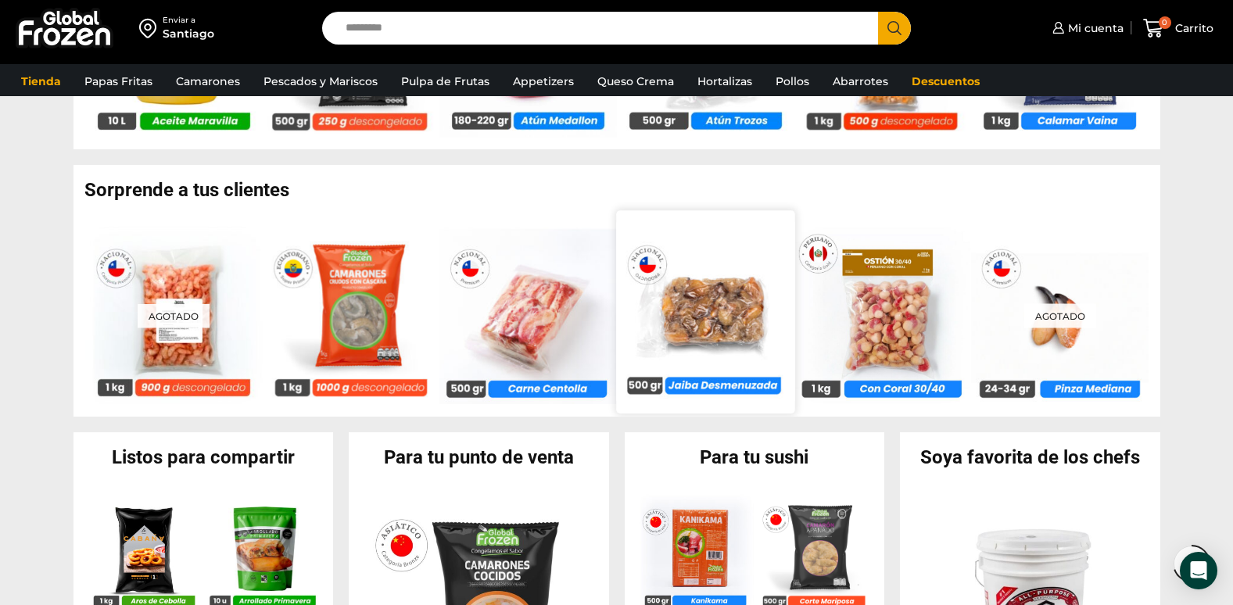
click at [739, 307] on img at bounding box center [705, 312] width 178 height 178
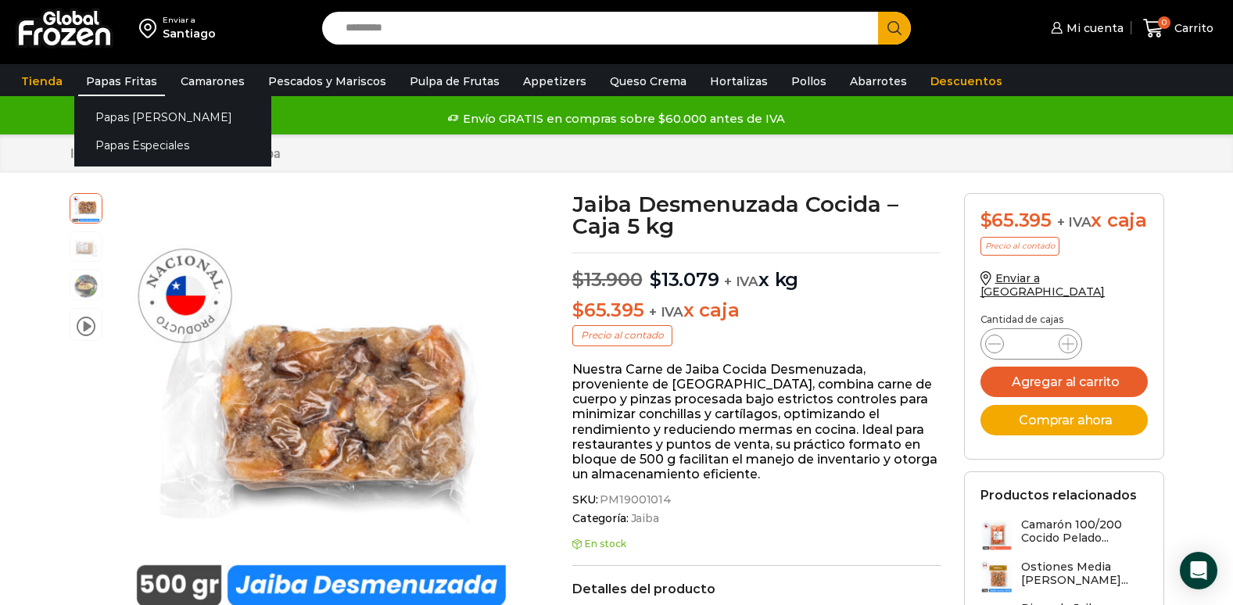
click at [119, 88] on link "Papas Fritas" at bounding box center [121, 81] width 87 height 30
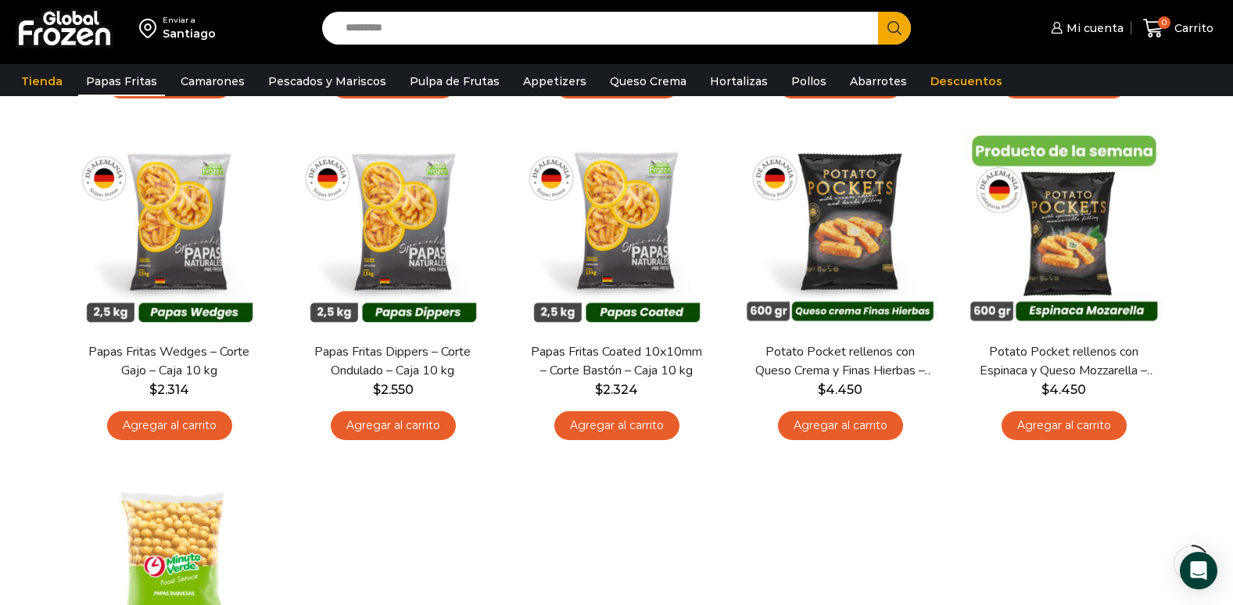
scroll to position [156, 0]
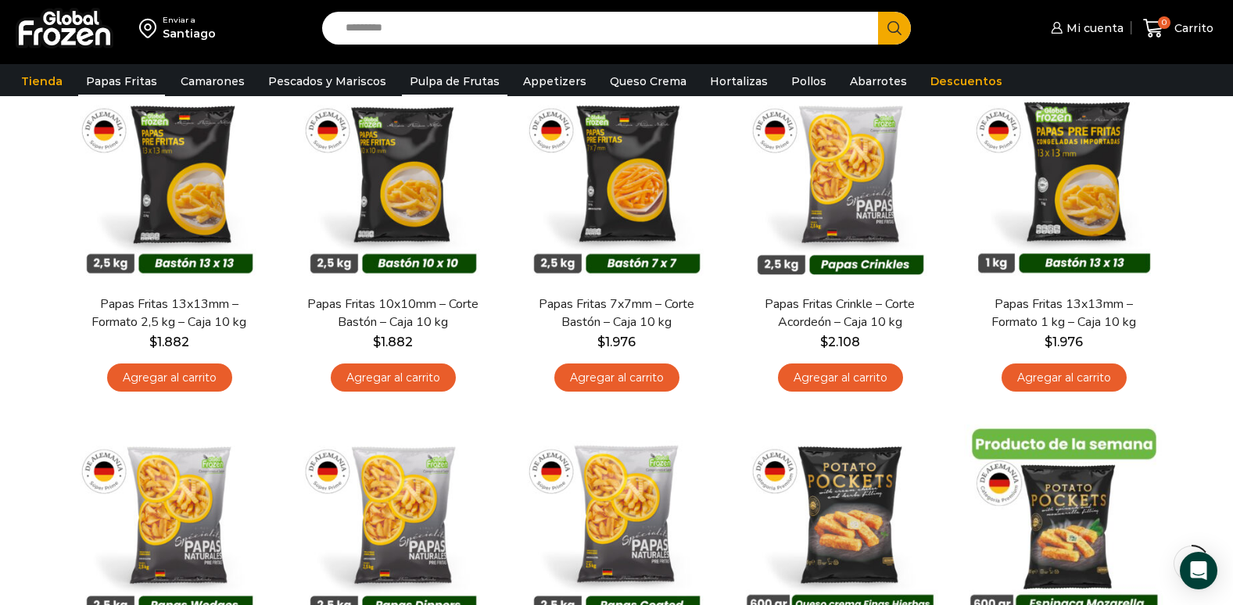
click at [465, 85] on link "Pulpa de Frutas" at bounding box center [455, 81] width 106 height 30
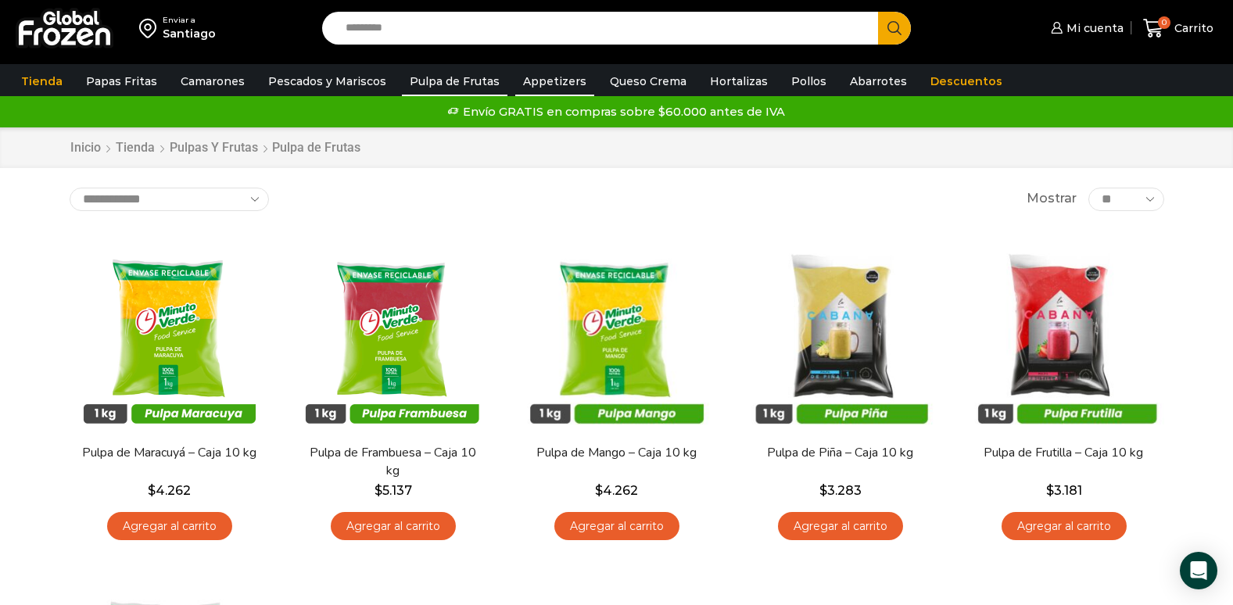
click at [560, 84] on link "Appetizers" at bounding box center [554, 81] width 79 height 30
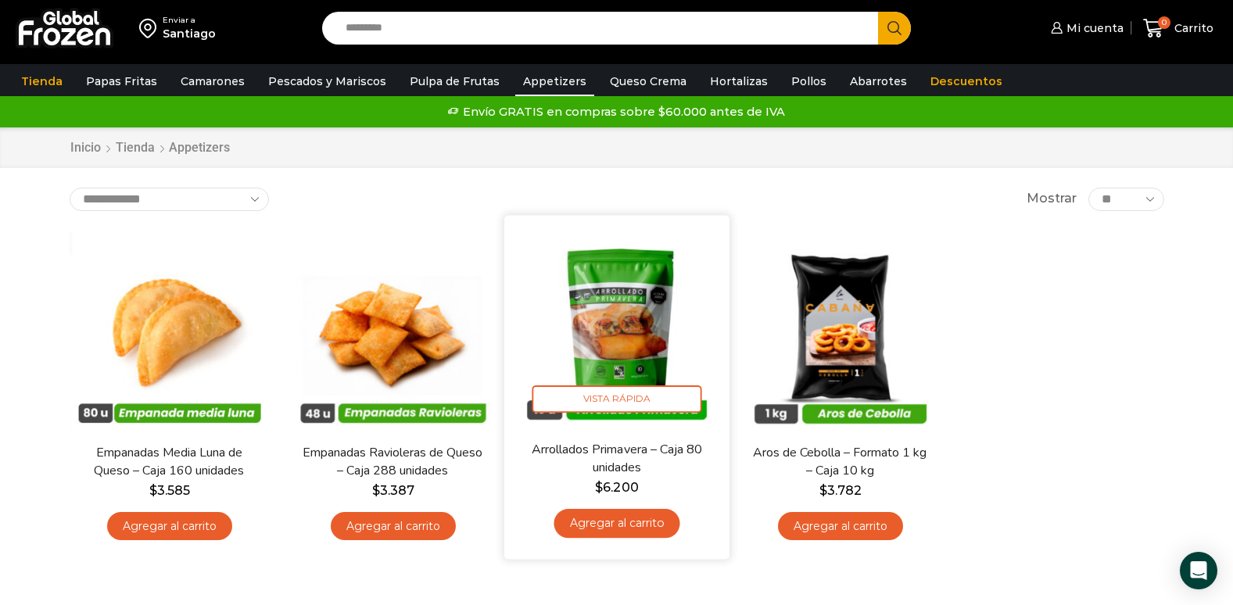
click at [628, 307] on img at bounding box center [617, 328] width 202 height 202
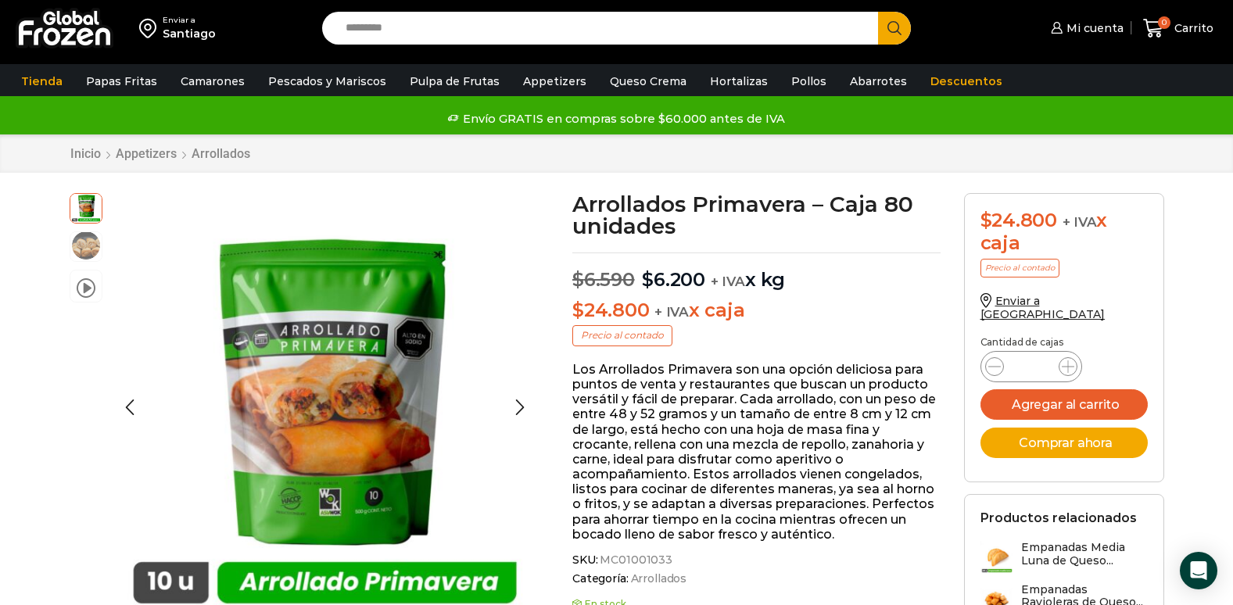
click at [84, 238] on img at bounding box center [85, 245] width 31 height 31
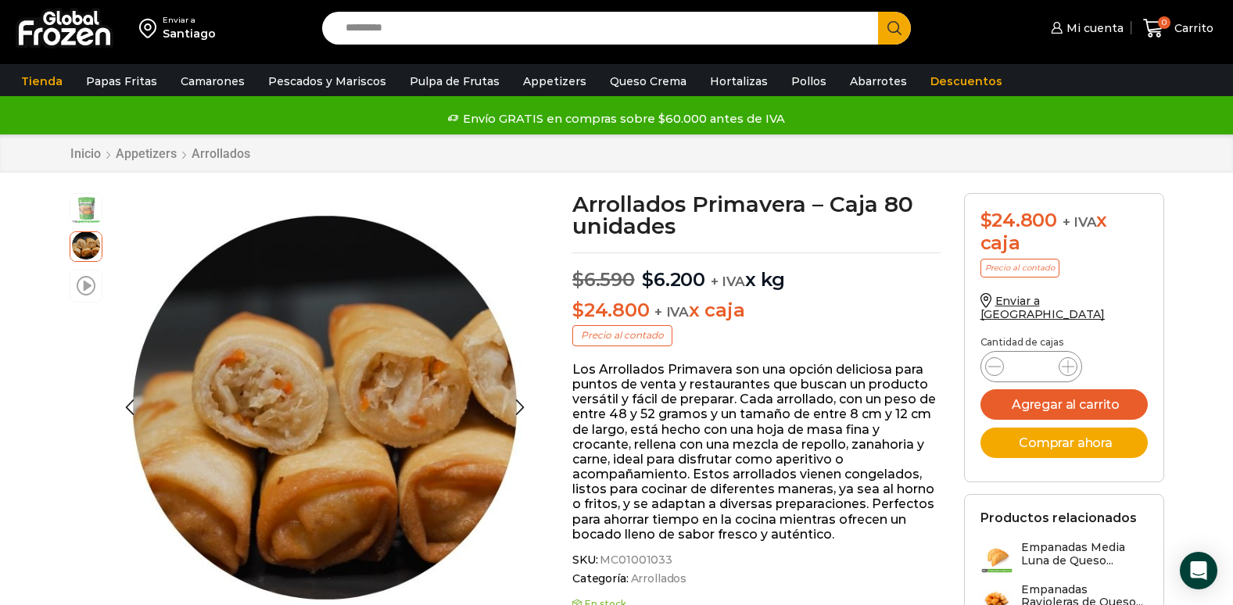
click at [93, 288] on span at bounding box center [86, 284] width 19 height 21
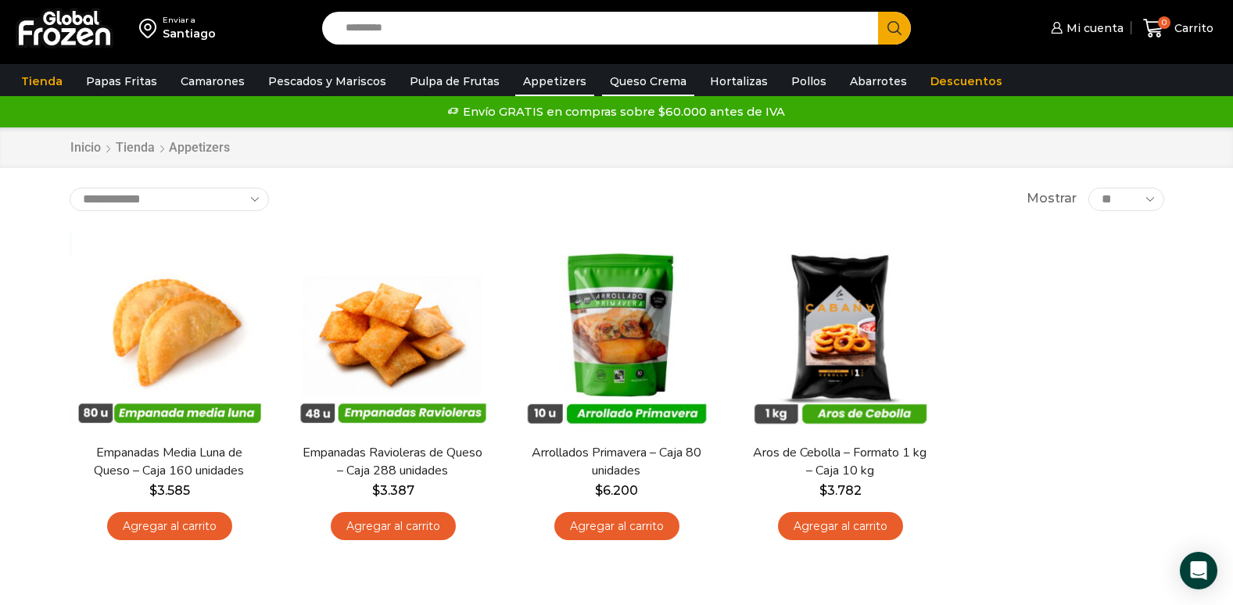
click at [615, 91] on link "Queso Crema" at bounding box center [648, 81] width 92 height 30
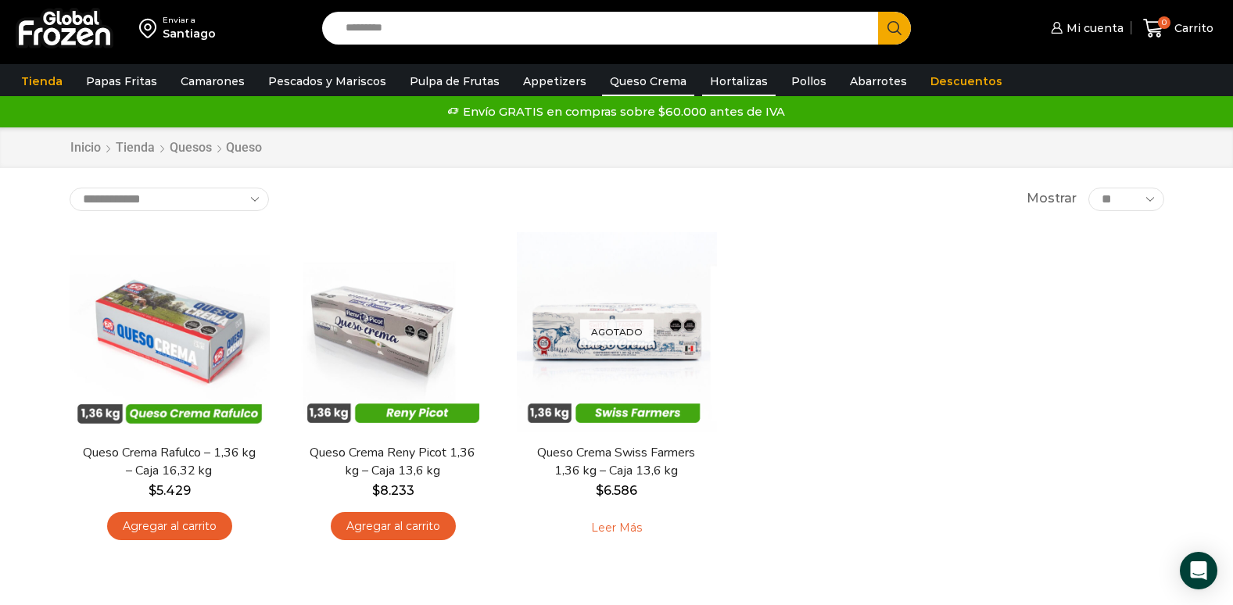
click at [708, 70] on link "Hortalizas" at bounding box center [739, 81] width 74 height 30
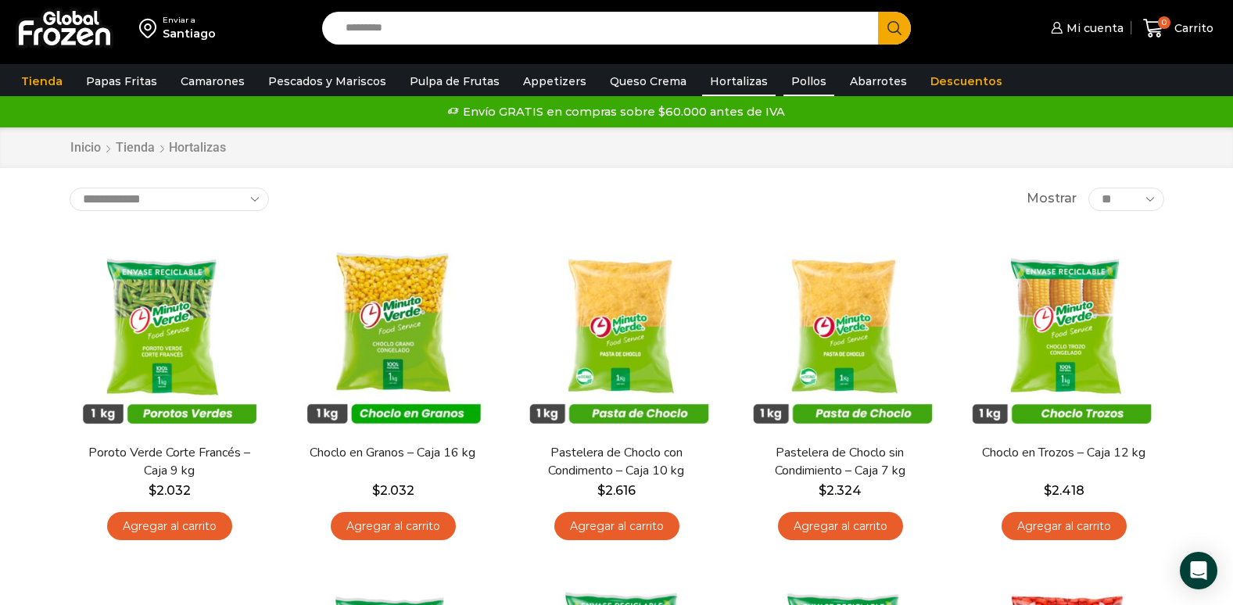
click at [787, 78] on link "Pollos" at bounding box center [809, 81] width 51 height 30
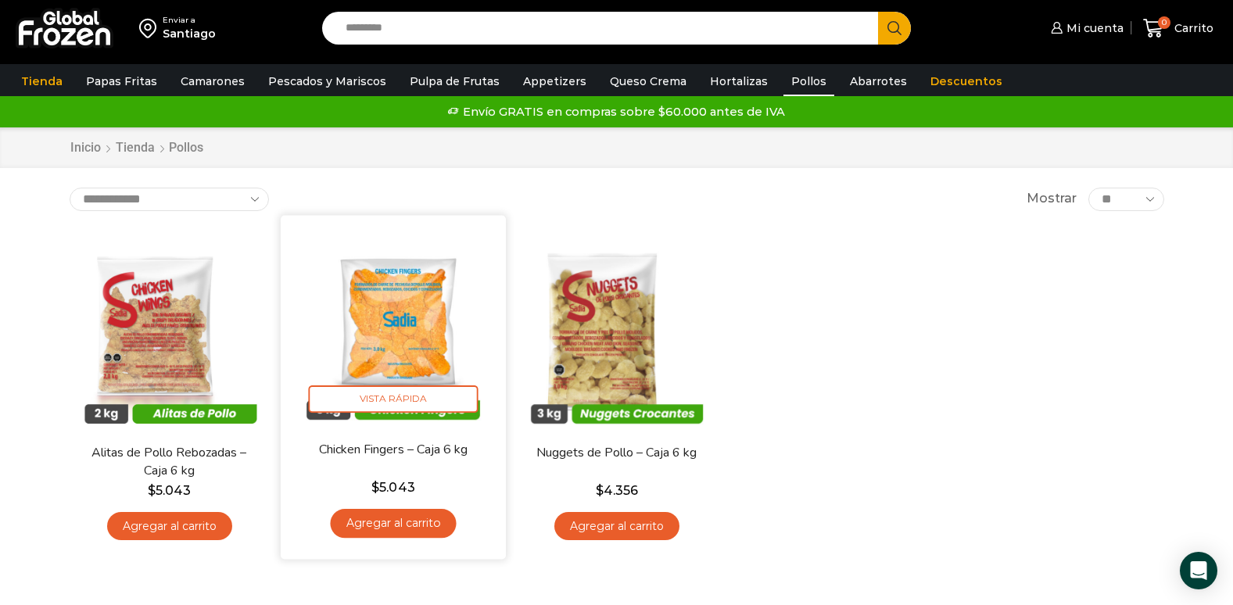
click at [415, 321] on img at bounding box center [393, 328] width 202 height 202
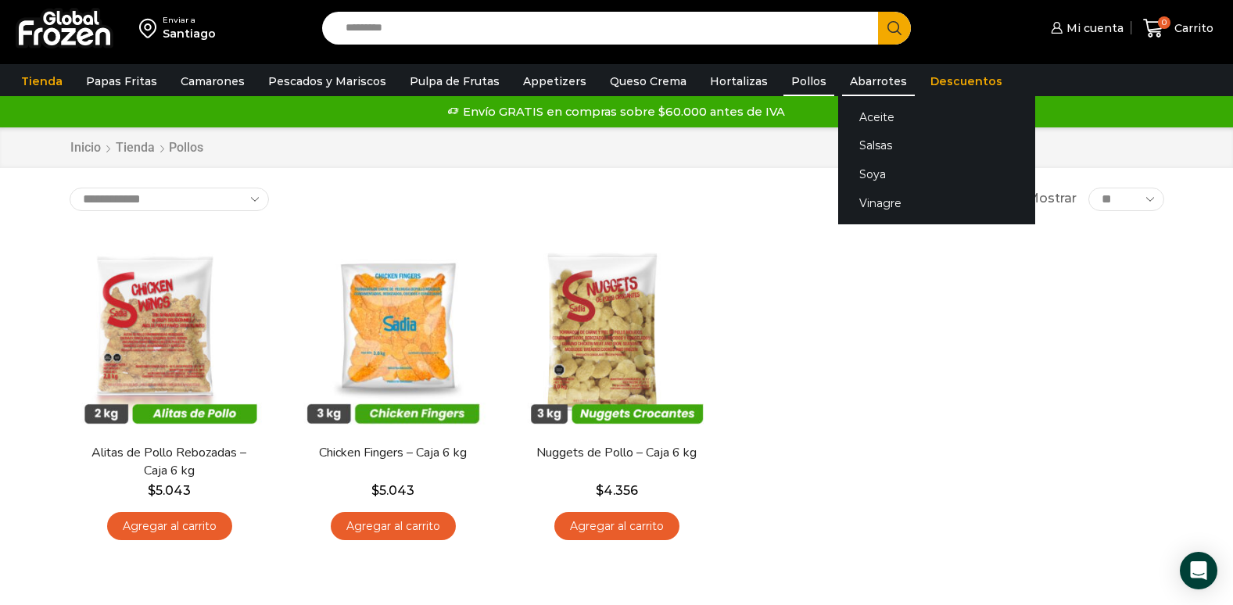
click at [842, 79] on link "Abarrotes" at bounding box center [878, 81] width 73 height 30
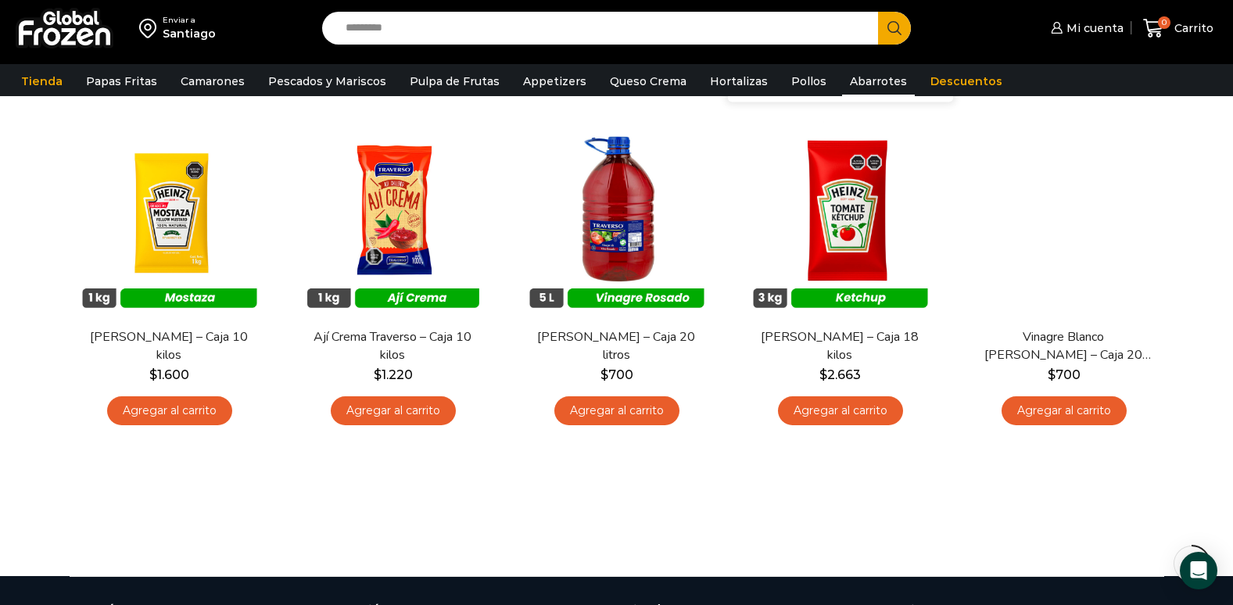
scroll to position [938, 0]
